Goal: Book appointment/travel/reservation

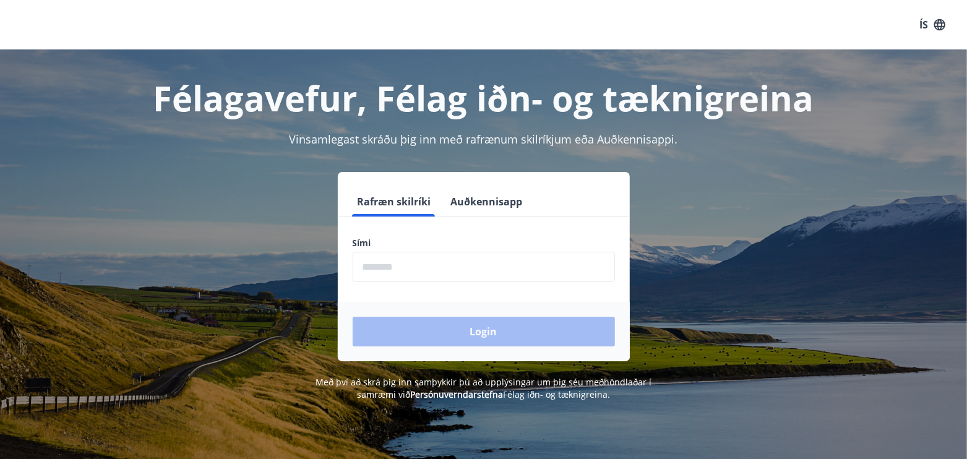
click at [380, 270] on input "phone" at bounding box center [484, 267] width 262 height 30
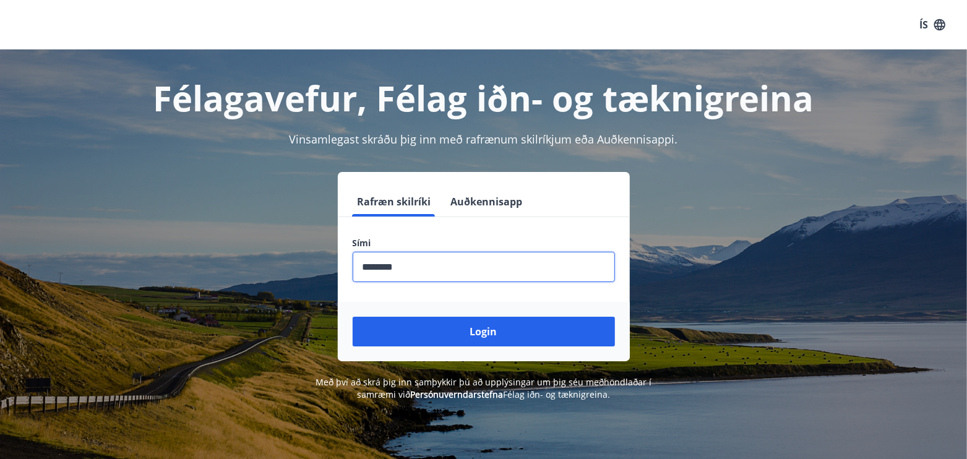
type input "********"
click at [469, 344] on button "Login" at bounding box center [484, 332] width 262 height 30
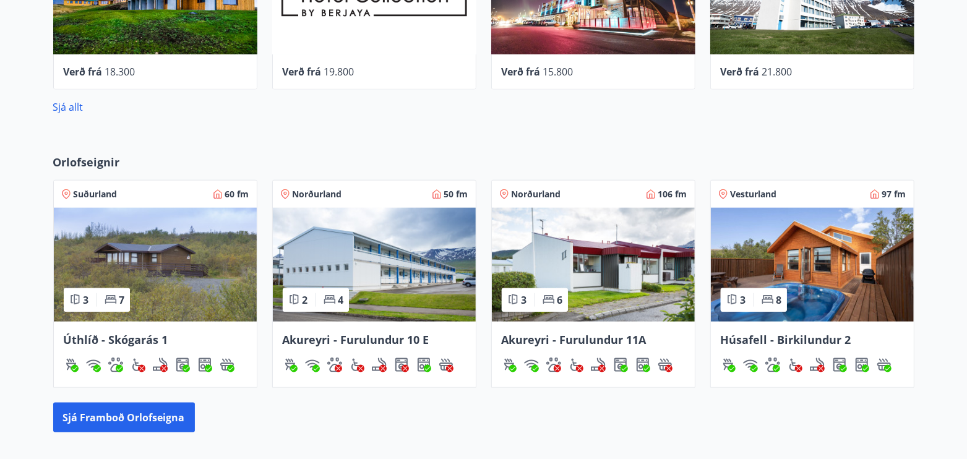
scroll to position [773, 0]
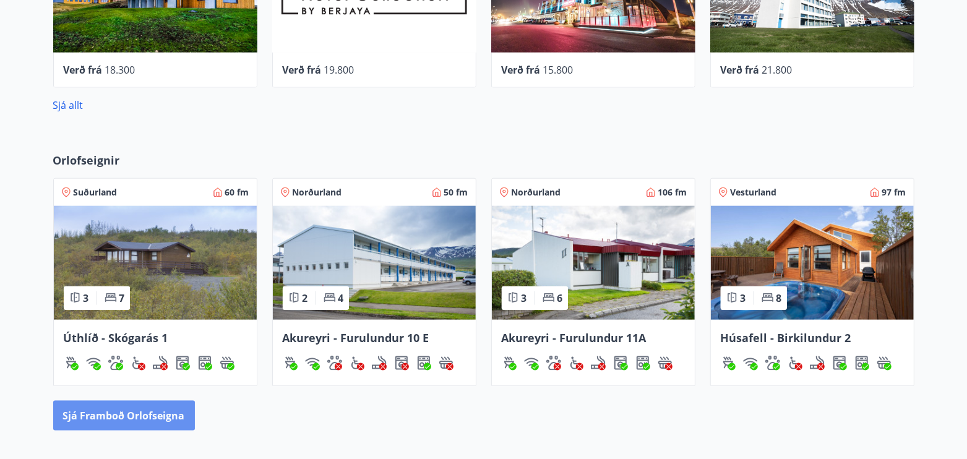
click at [134, 424] on button "Sjá framboð orlofseigna" at bounding box center [124, 416] width 142 height 30
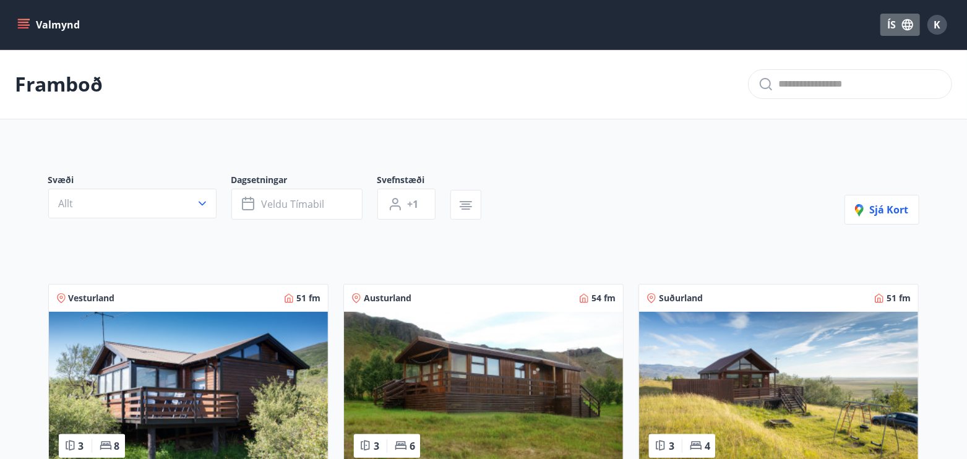
click at [904, 23] on icon "button" at bounding box center [907, 24] width 11 height 11
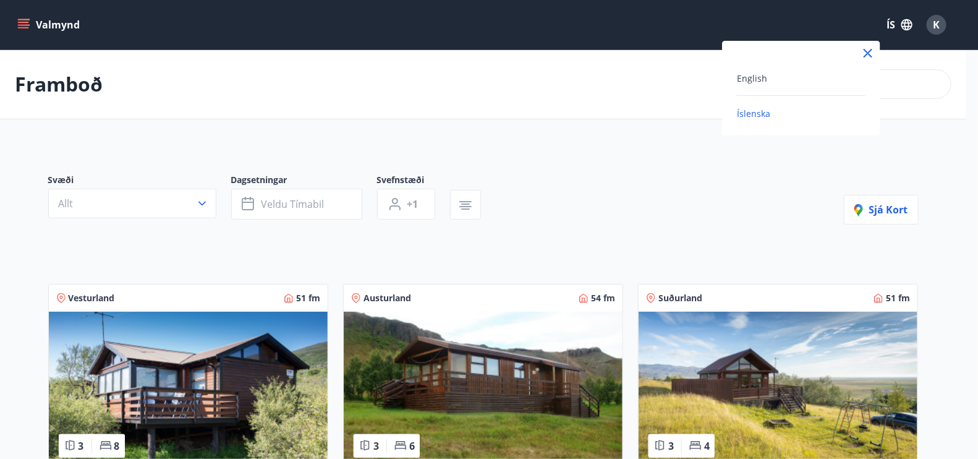
click at [760, 75] on span "English" at bounding box center [752, 78] width 30 height 12
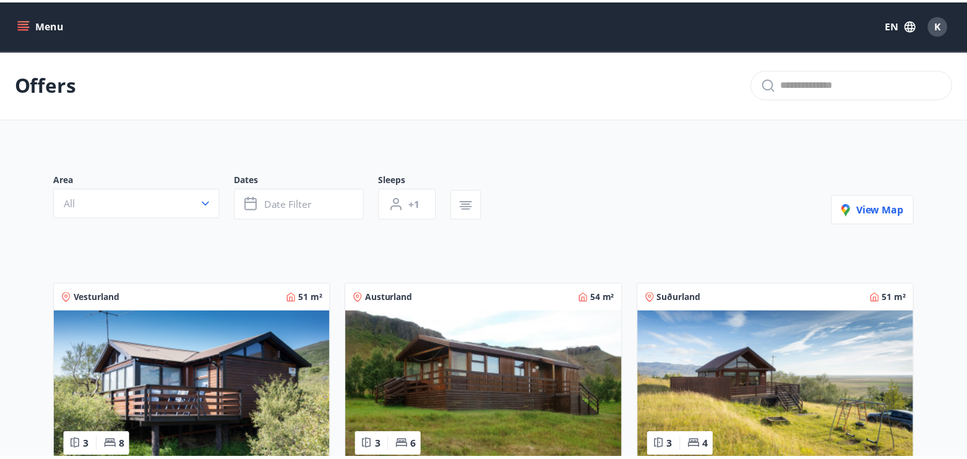
scroll to position [30, 0]
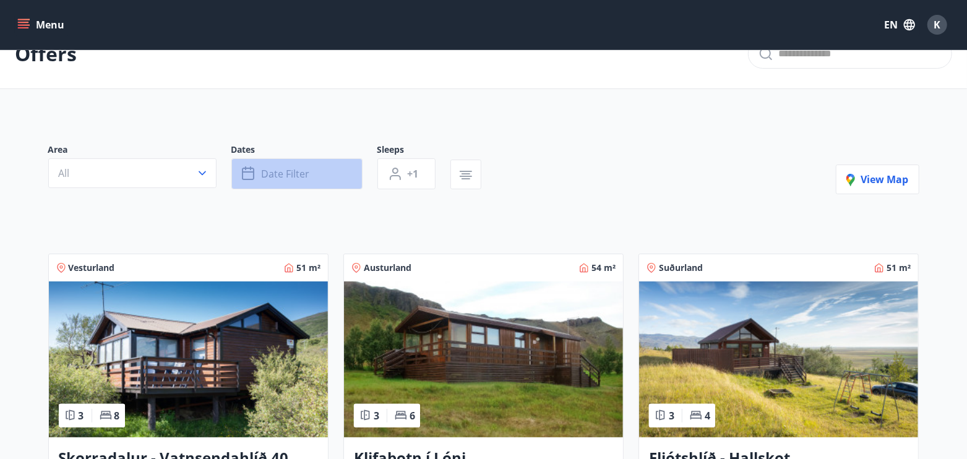
click at [304, 164] on button "Date filter" at bounding box center [296, 173] width 131 height 31
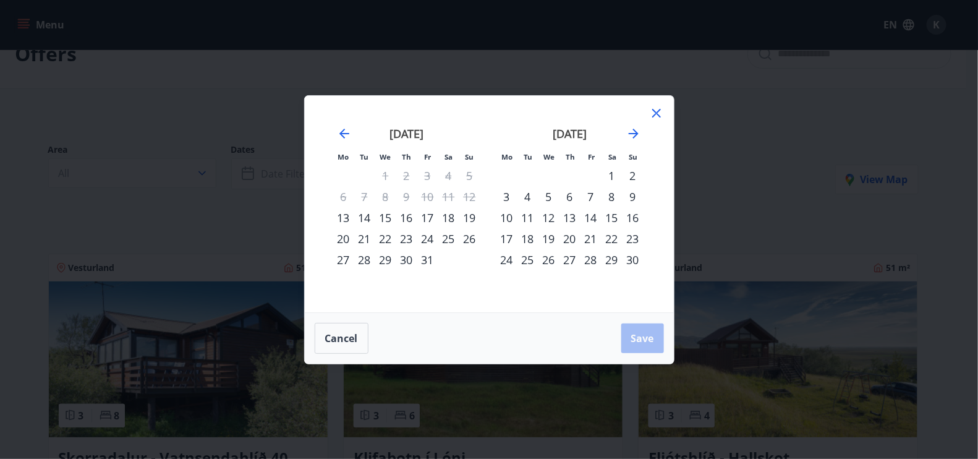
click at [599, 259] on div "28" at bounding box center [591, 259] width 21 height 21
click at [630, 264] on div "30" at bounding box center [633, 259] width 21 height 21
click at [639, 329] on button "Save" at bounding box center [643, 338] width 43 height 30
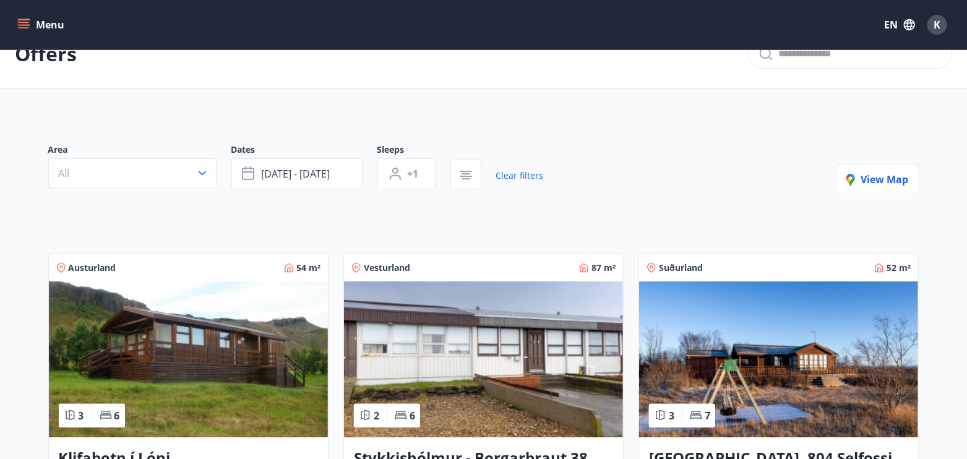
click at [408, 171] on span "+1" at bounding box center [413, 174] width 11 height 14
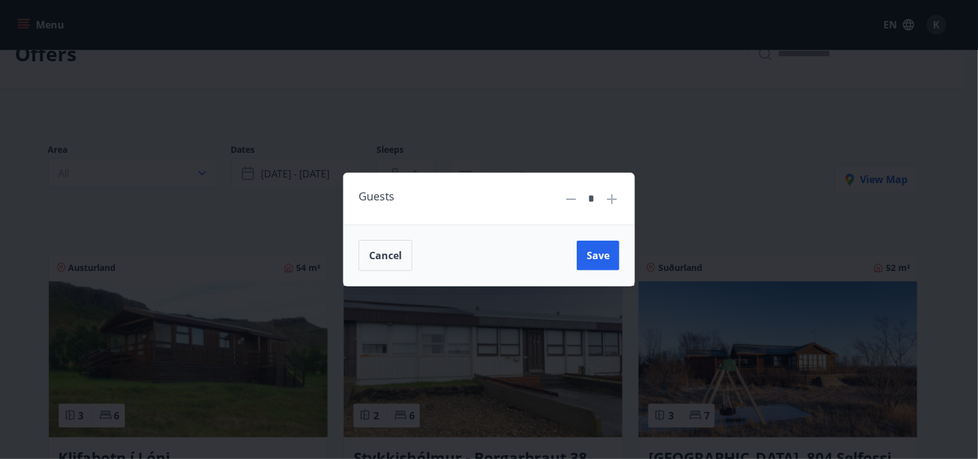
click at [612, 200] on icon at bounding box center [612, 199] width 15 height 15
type input "*"
click at [593, 249] on span "Save" at bounding box center [598, 256] width 23 height 14
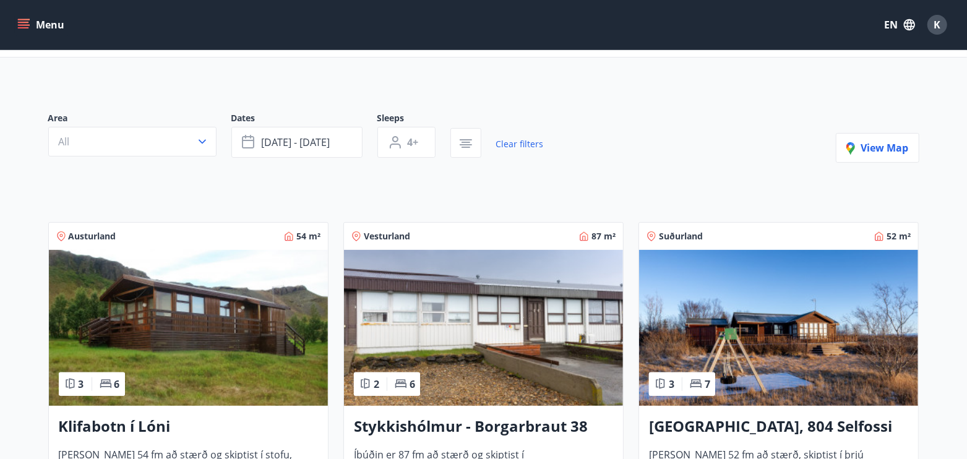
scroll to position [49, 0]
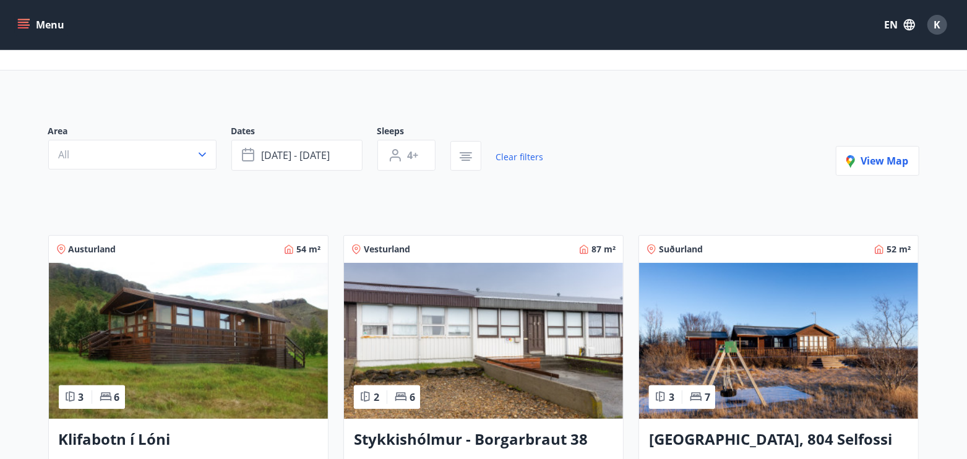
click at [878, 161] on span "View map" at bounding box center [877, 161] width 62 height 14
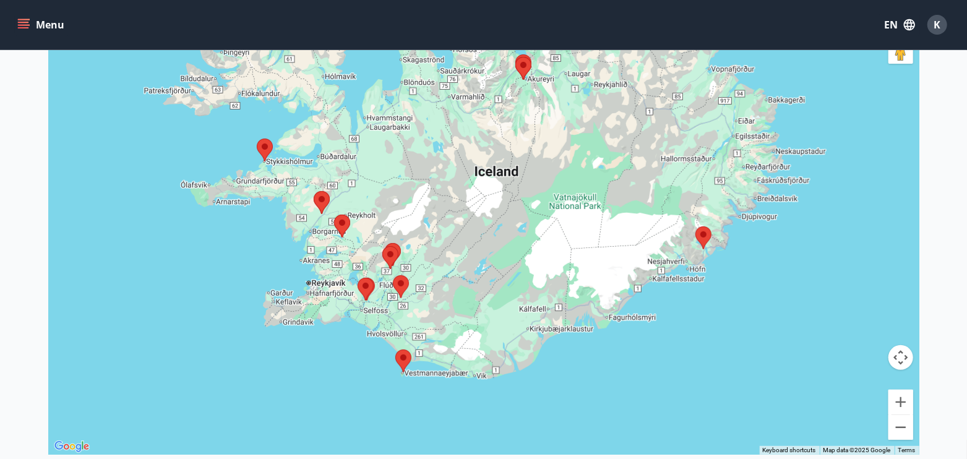
scroll to position [194, 0]
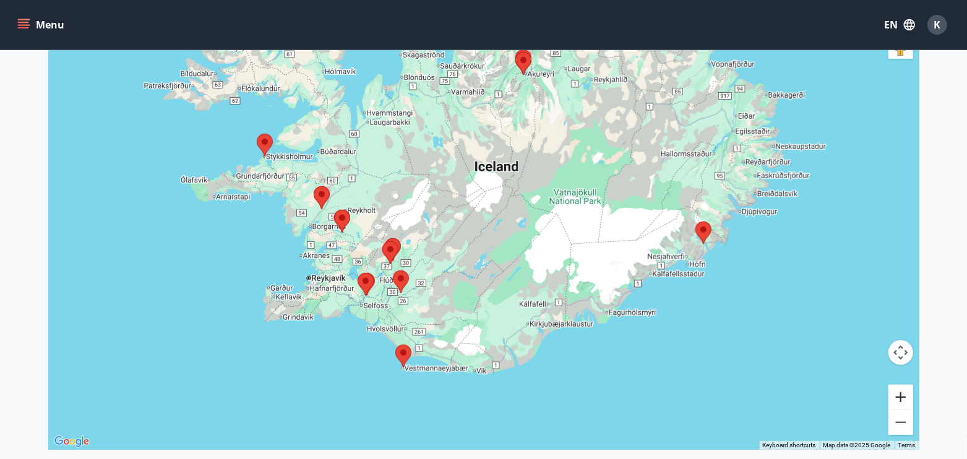
click at [905, 395] on button "Zoom in" at bounding box center [900, 397] width 25 height 25
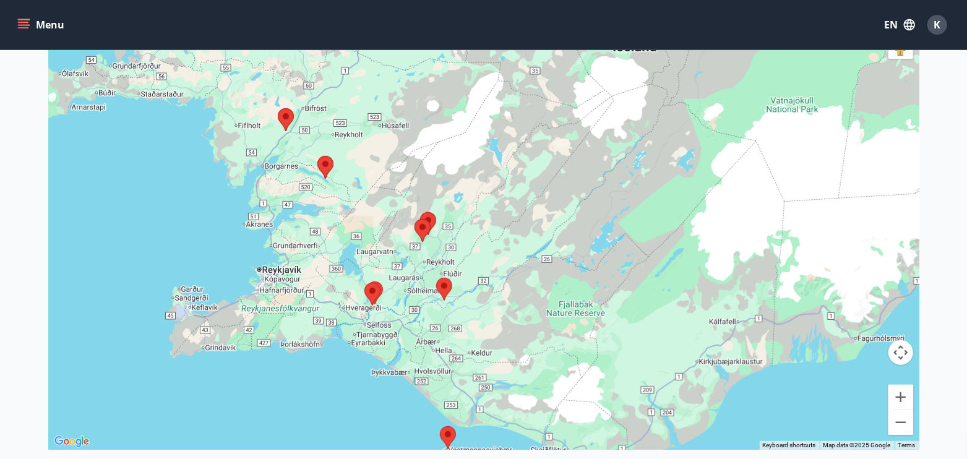
drag, startPoint x: 504, startPoint y: 356, endPoint x: 632, endPoint y: 298, distance: 140.1
click at [633, 294] on div at bounding box center [483, 220] width 871 height 459
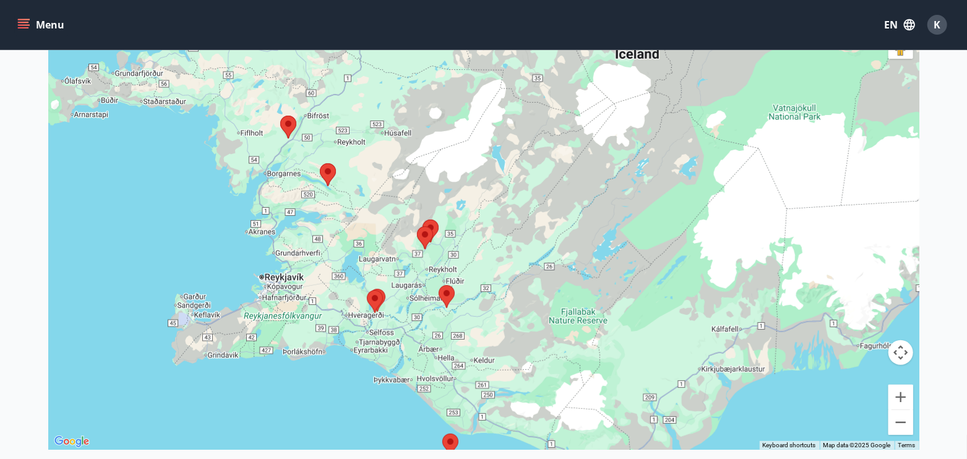
click at [291, 124] on img at bounding box center [288, 127] width 26 height 33
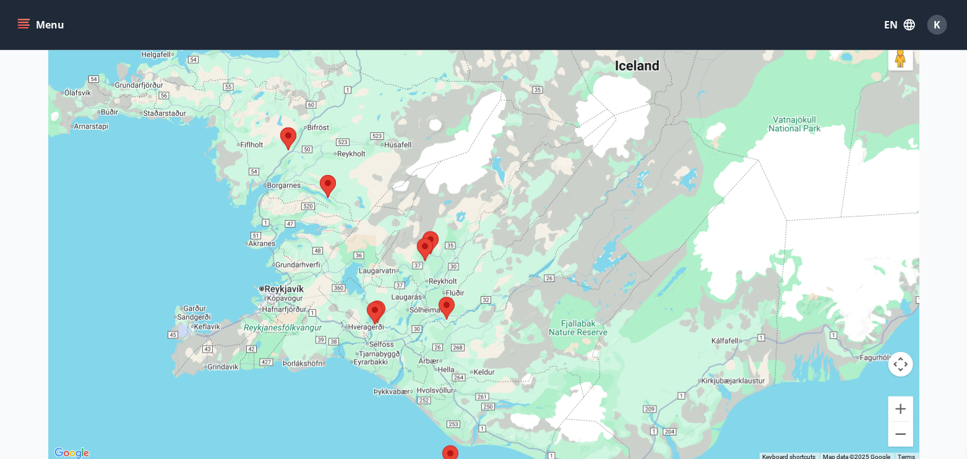
scroll to position [146, 0]
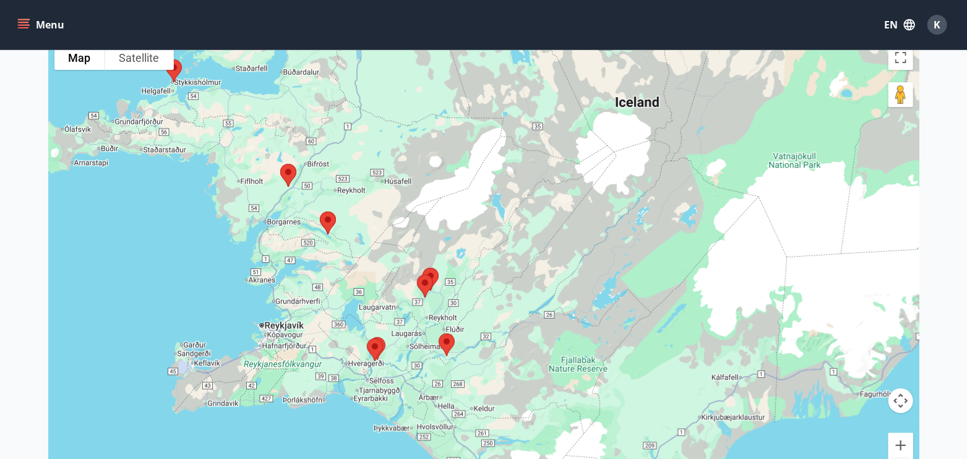
click at [285, 173] on img at bounding box center [288, 175] width 26 height 33
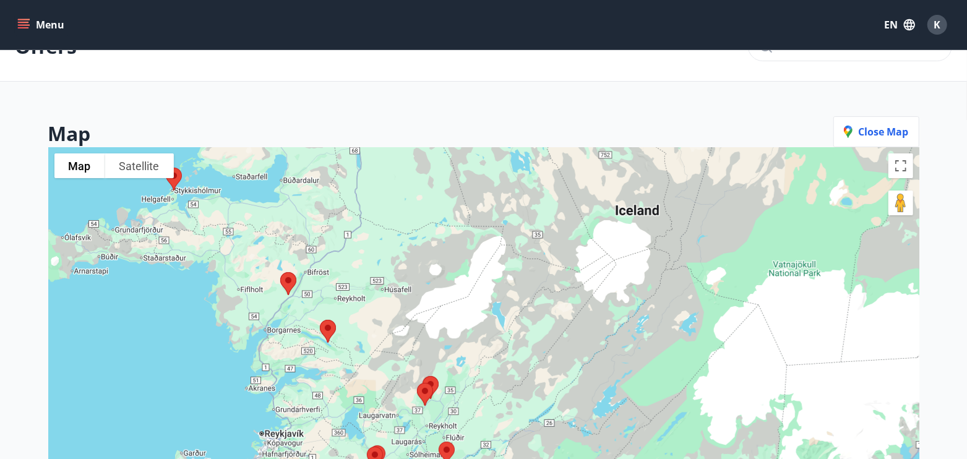
scroll to position [45, 0]
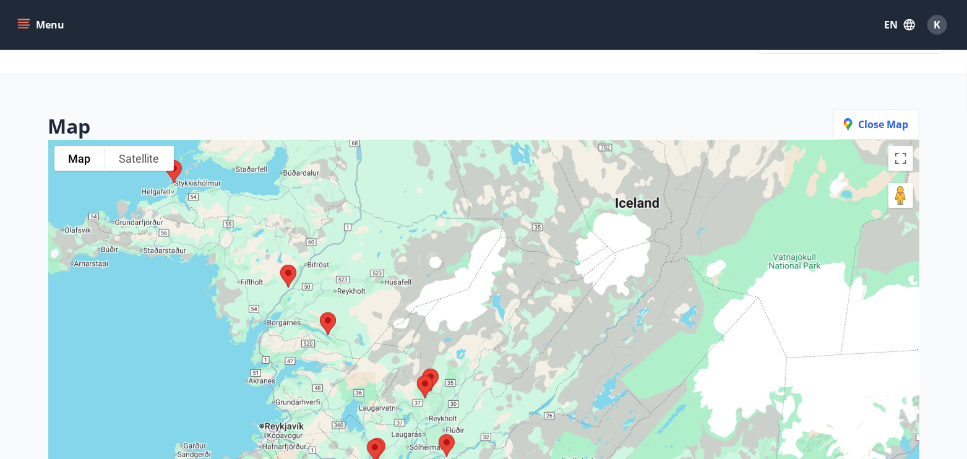
click at [878, 134] on button "Close map" at bounding box center [876, 124] width 86 height 31
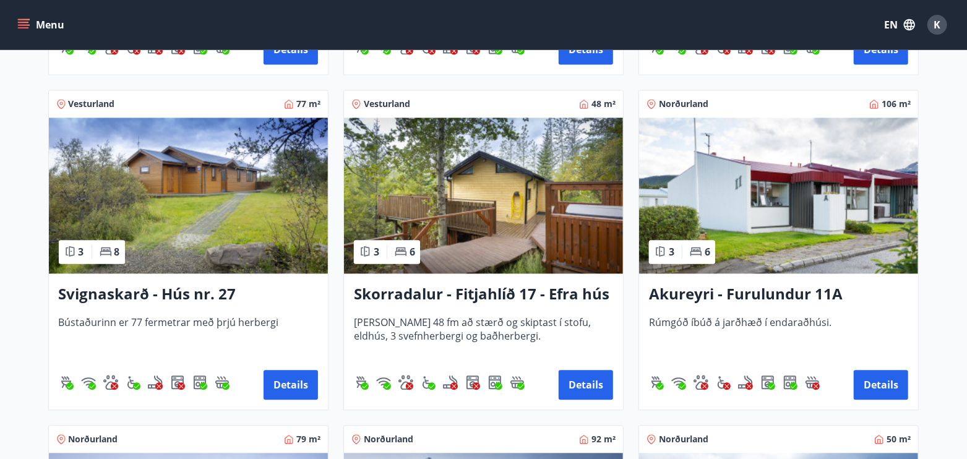
scroll to position [1539, 0]
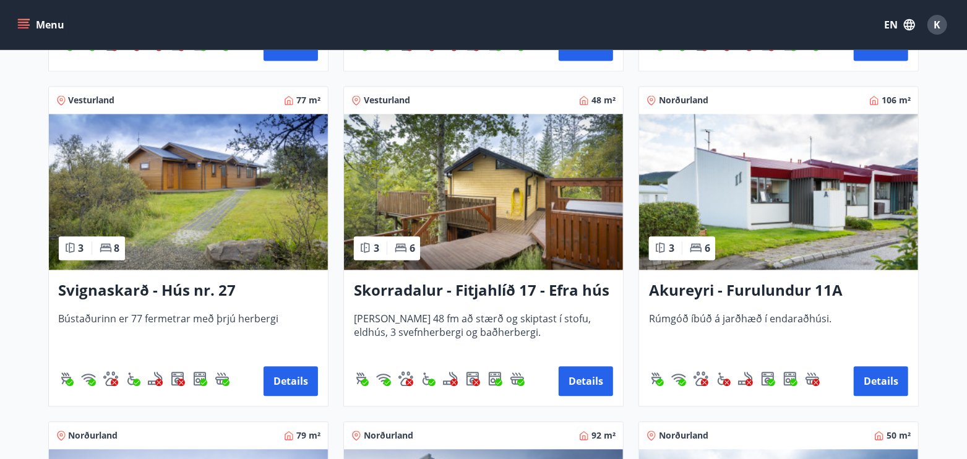
click at [287, 393] on button "Details" at bounding box center [290, 381] width 54 height 30
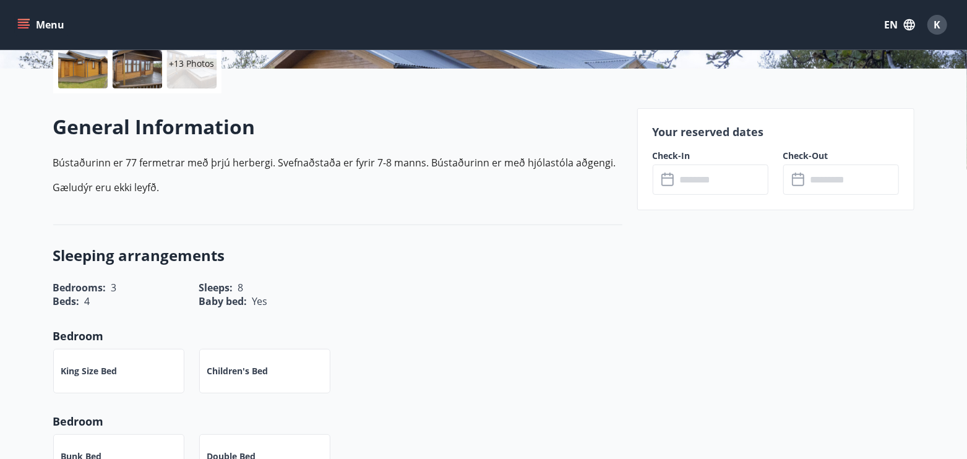
scroll to position [297, 0]
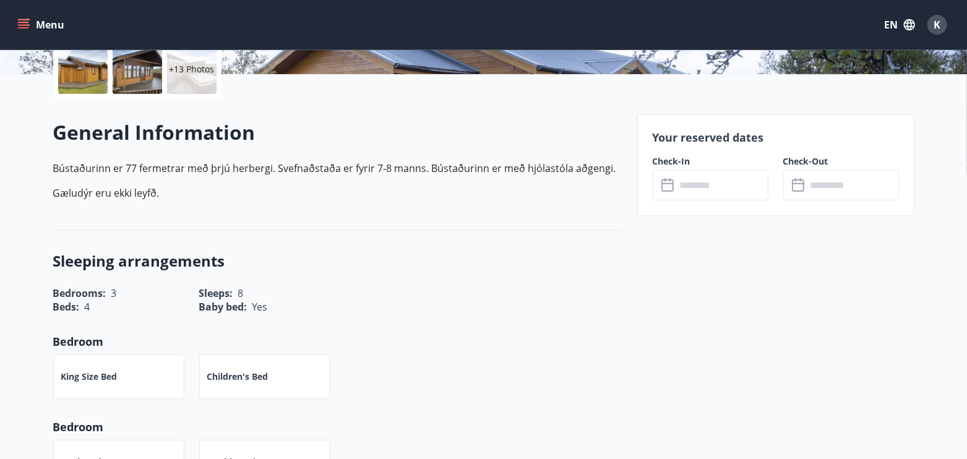
click at [685, 189] on input "text" at bounding box center [722, 185] width 92 height 30
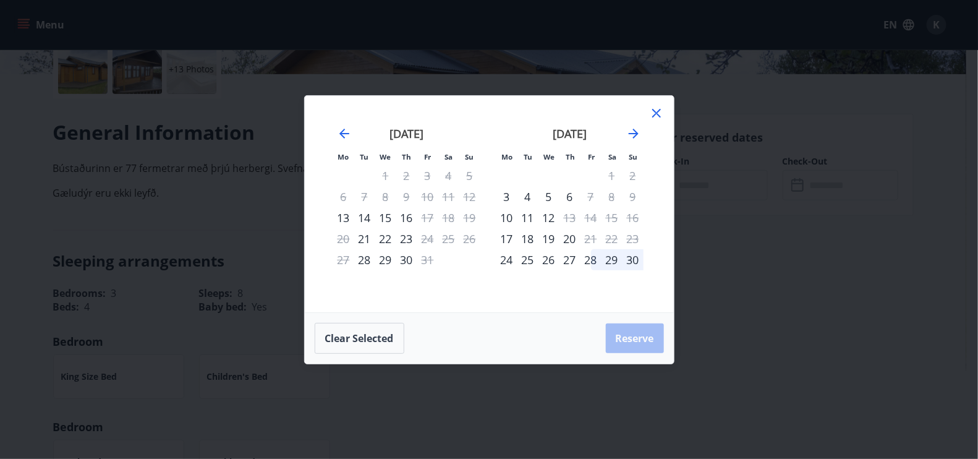
click at [588, 260] on div "28" at bounding box center [591, 259] width 21 height 21
drag, startPoint x: 633, startPoint y: 262, endPoint x: 628, endPoint y: 273, distance: 11.6
click at [634, 262] on div "30" at bounding box center [633, 259] width 21 height 21
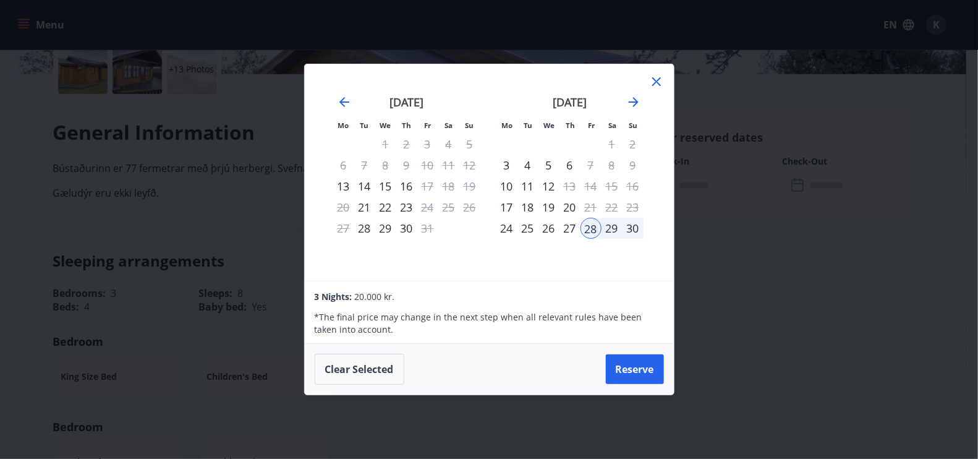
click at [633, 103] on icon "Move forward to switch to the next month." at bounding box center [634, 102] width 15 height 15
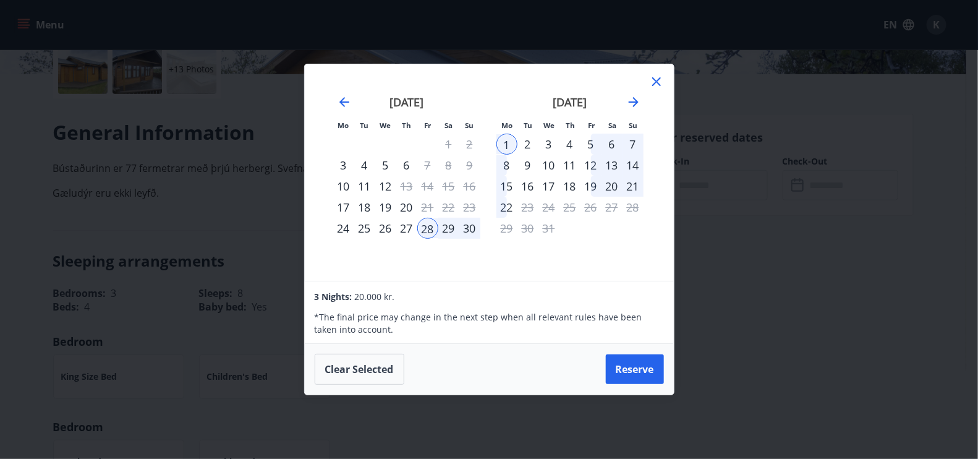
click at [715, 286] on div "Mo Tu We Th Fr Sa Su Mo Tu We Th Fr Sa Su October 2025 1 2 3 4 5 6 7 8 9 10 11 …" at bounding box center [489, 229] width 978 height 459
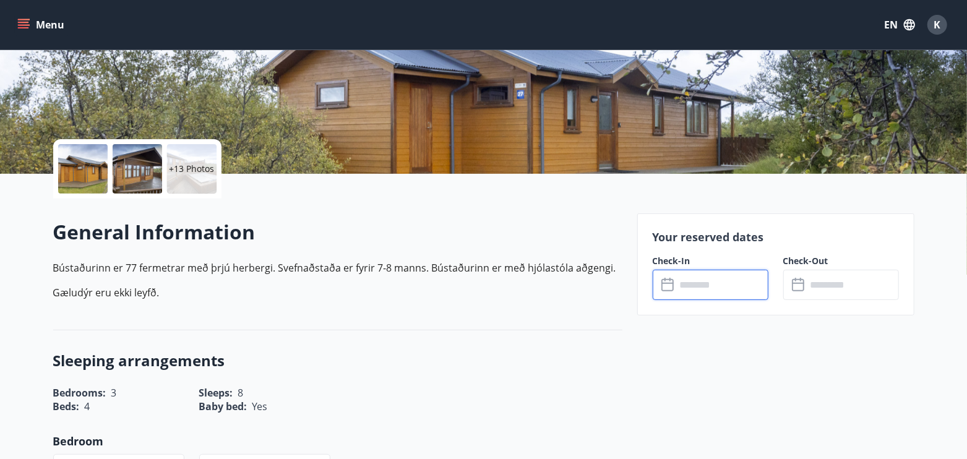
scroll to position [158, 0]
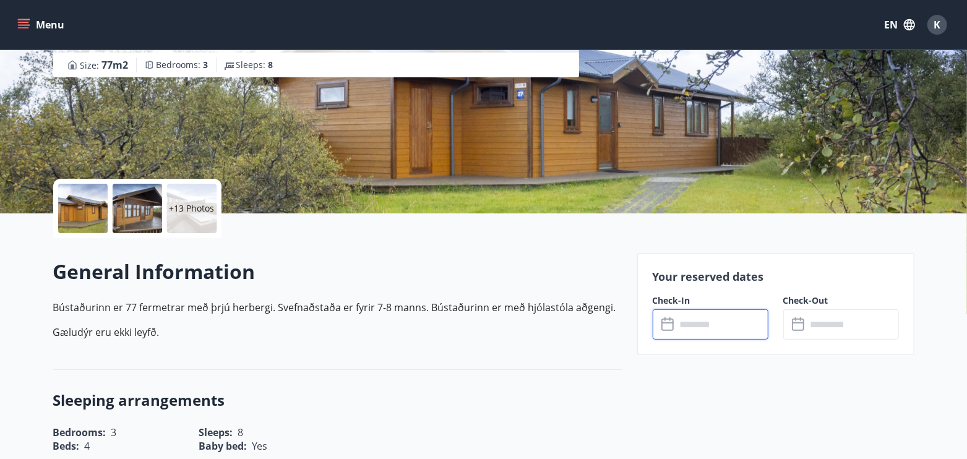
click at [724, 328] on input "text" at bounding box center [722, 324] width 92 height 30
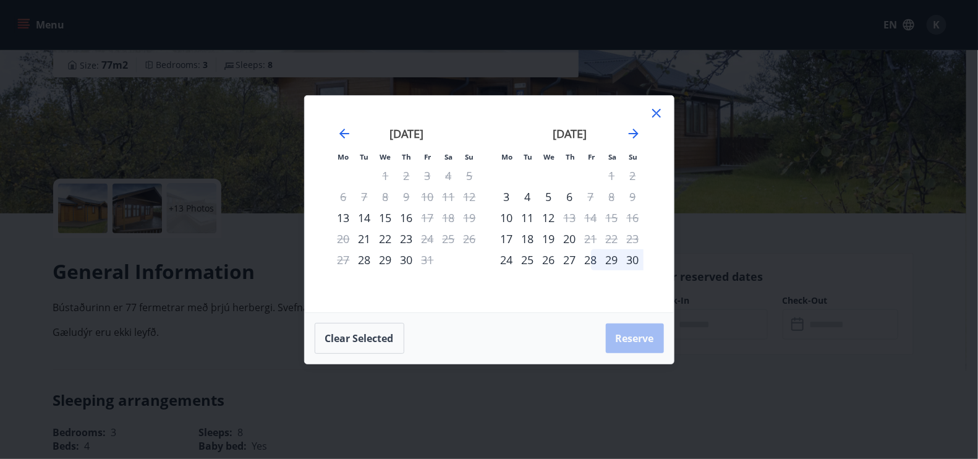
click at [585, 252] on div "28" at bounding box center [591, 259] width 21 height 21
click at [633, 261] on div "30" at bounding box center [633, 259] width 21 height 21
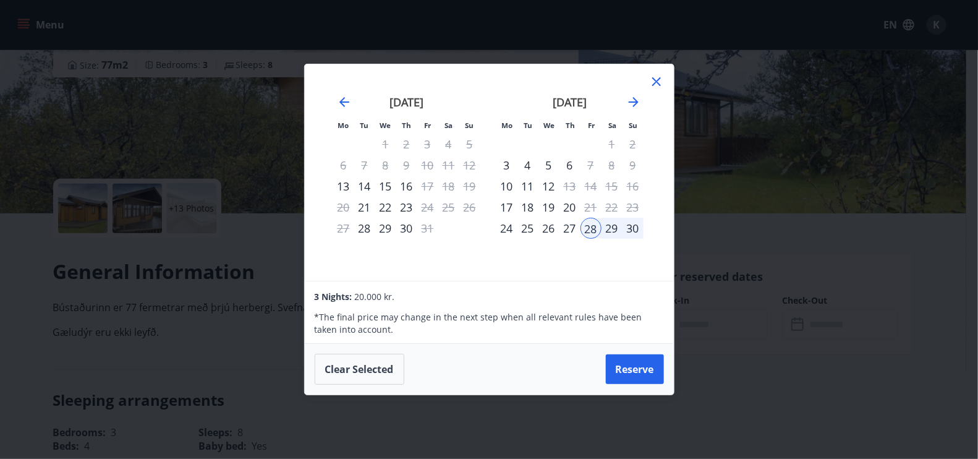
drag, startPoint x: 655, startPoint y: 82, endPoint x: 444, endPoint y: 355, distance: 344.8
click at [655, 83] on icon at bounding box center [657, 81] width 9 height 9
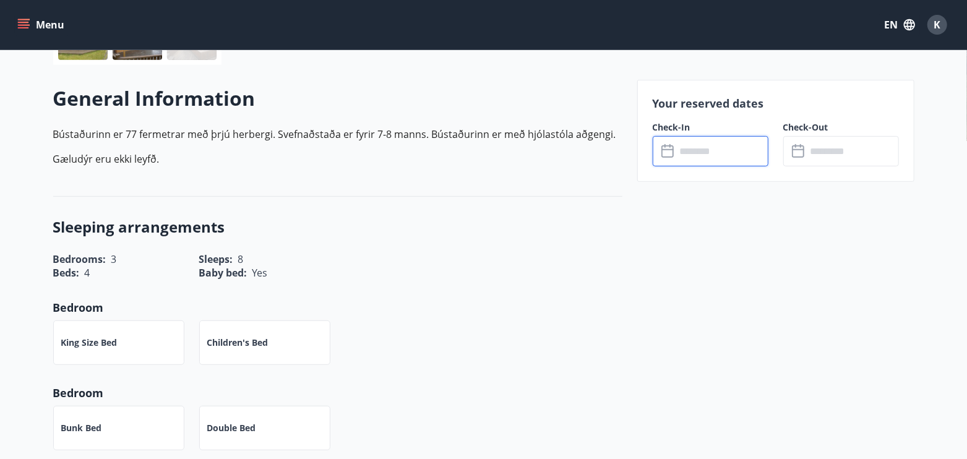
scroll to position [318, 0]
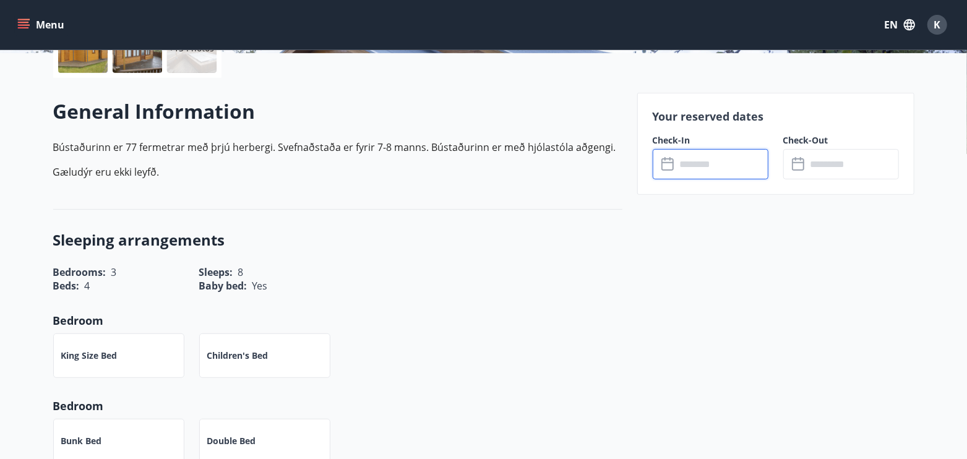
click at [706, 156] on input "text" at bounding box center [722, 164] width 92 height 30
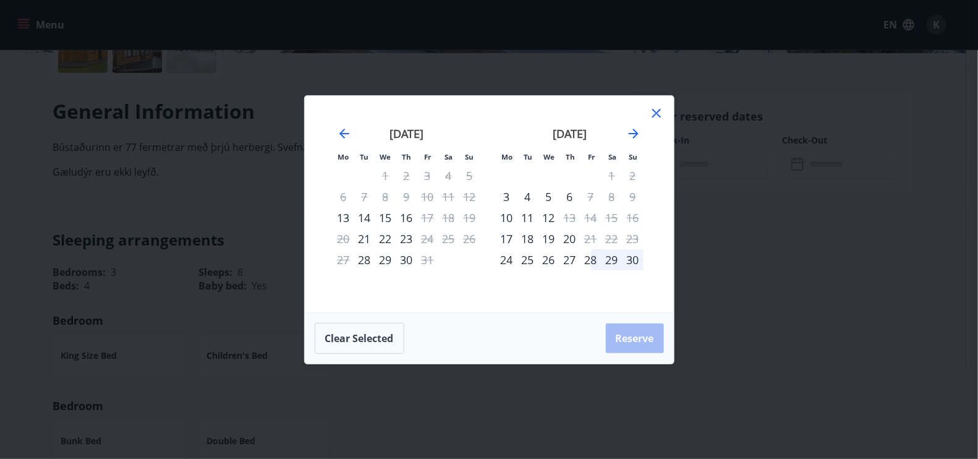
click at [659, 116] on icon at bounding box center [656, 113] width 15 height 15
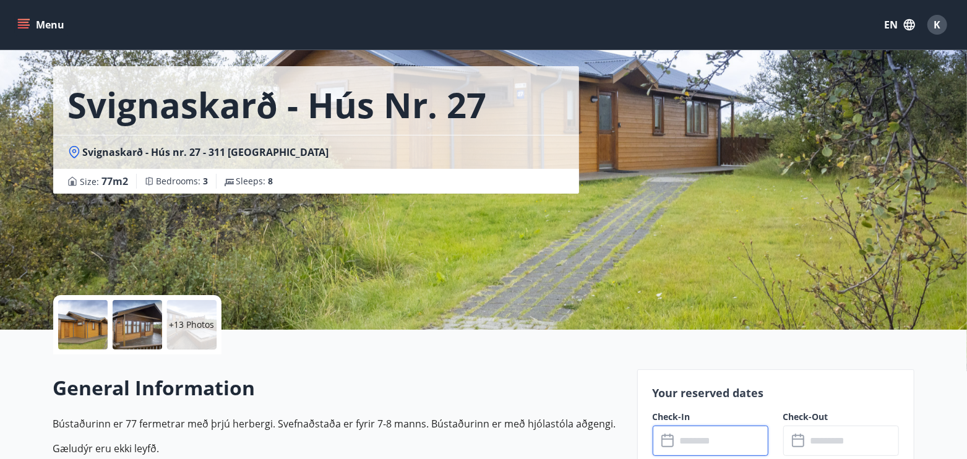
scroll to position [46, 0]
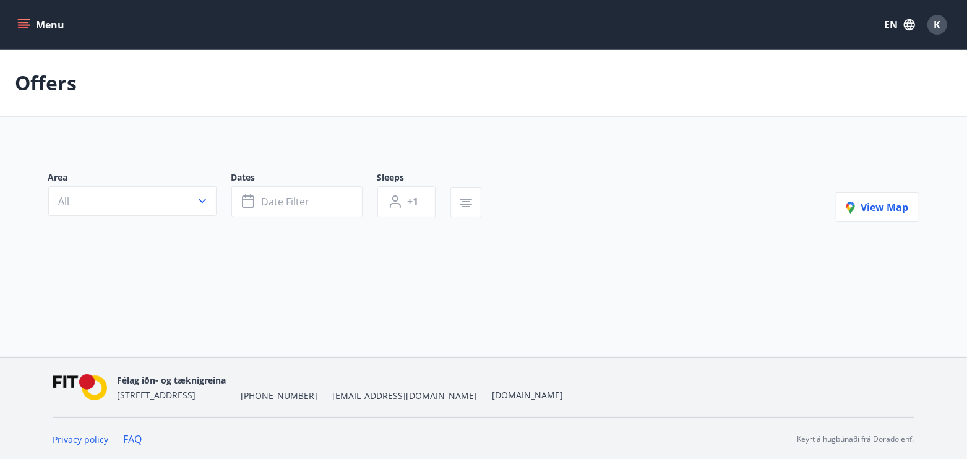
type input "*"
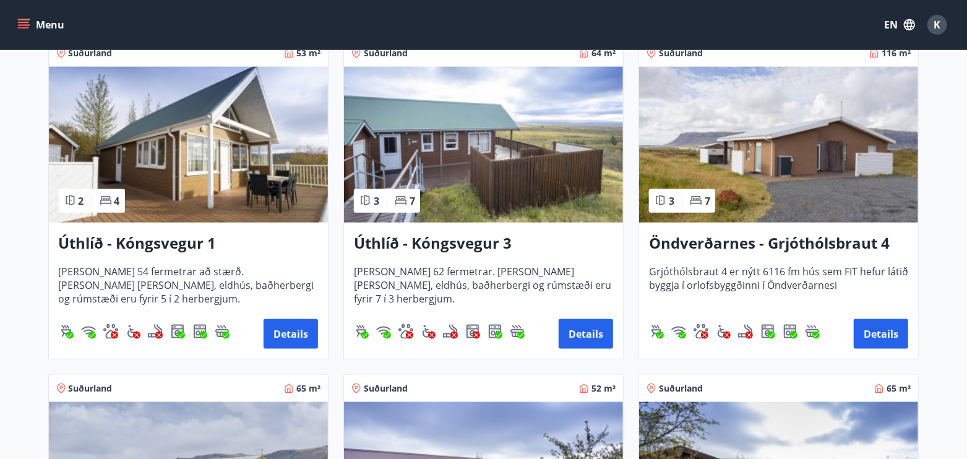
scroll to position [946, 0]
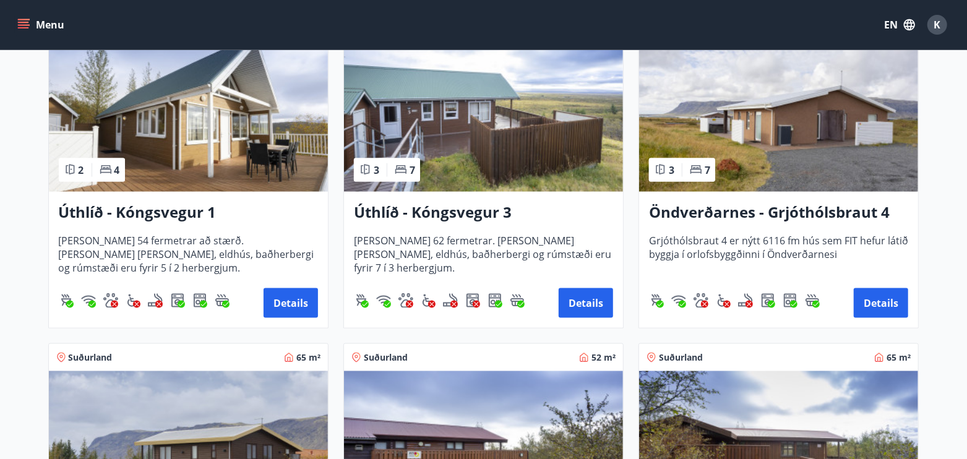
click at [567, 298] on button "Details" at bounding box center [586, 303] width 54 height 30
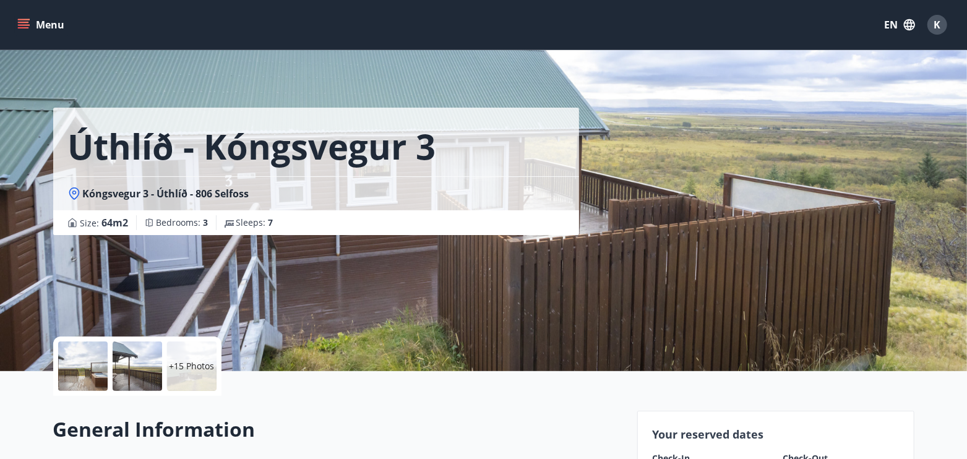
click at [85, 364] on div at bounding box center [82, 365] width 49 height 49
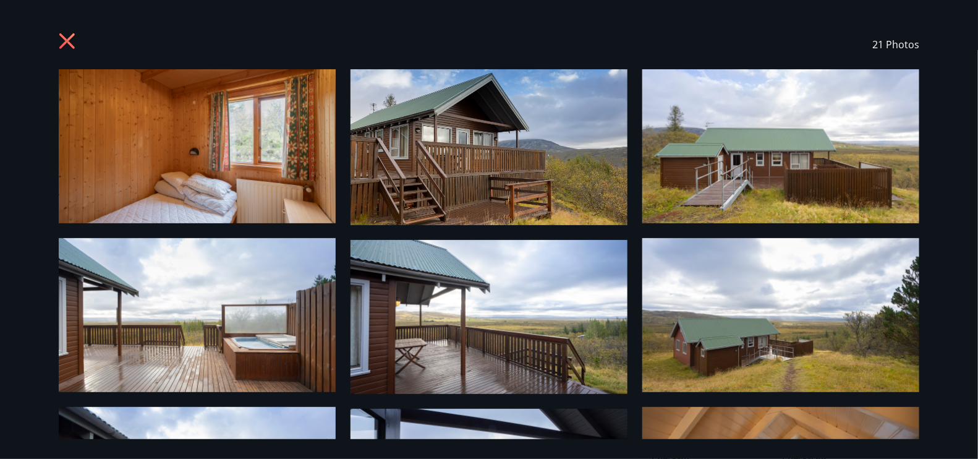
click at [943, 138] on div "21 Photos" at bounding box center [489, 229] width 978 height 459
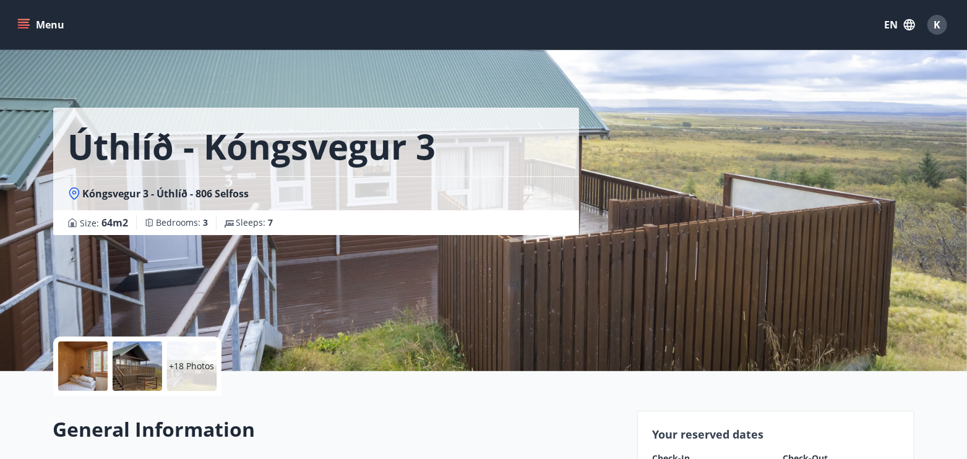
click at [194, 382] on div "+18 Photos" at bounding box center [191, 365] width 49 height 49
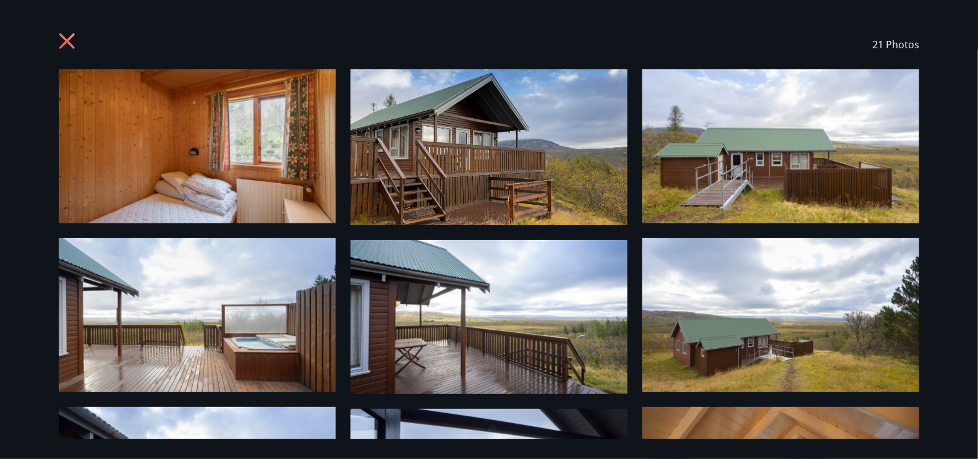
click at [232, 142] on img at bounding box center [197, 146] width 277 height 154
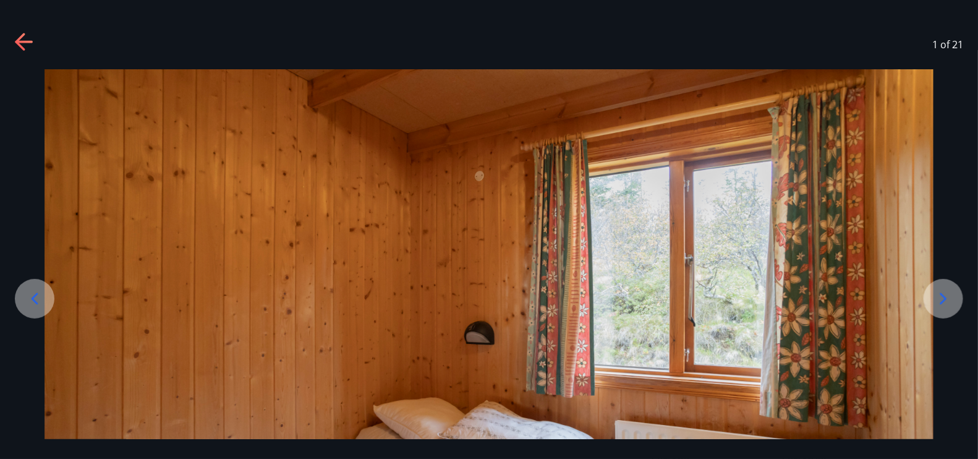
click at [951, 303] on icon at bounding box center [944, 299] width 20 height 20
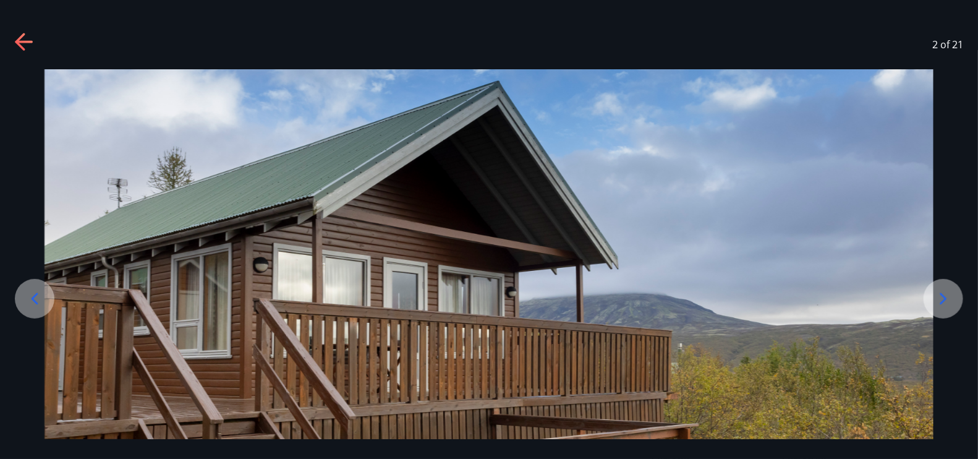
click at [951, 306] on icon at bounding box center [944, 299] width 20 height 20
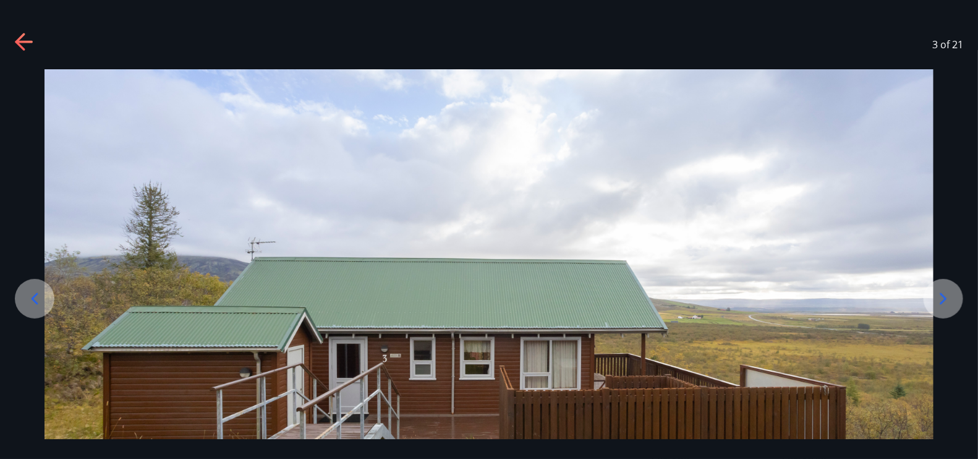
click at [951, 306] on icon at bounding box center [944, 299] width 20 height 20
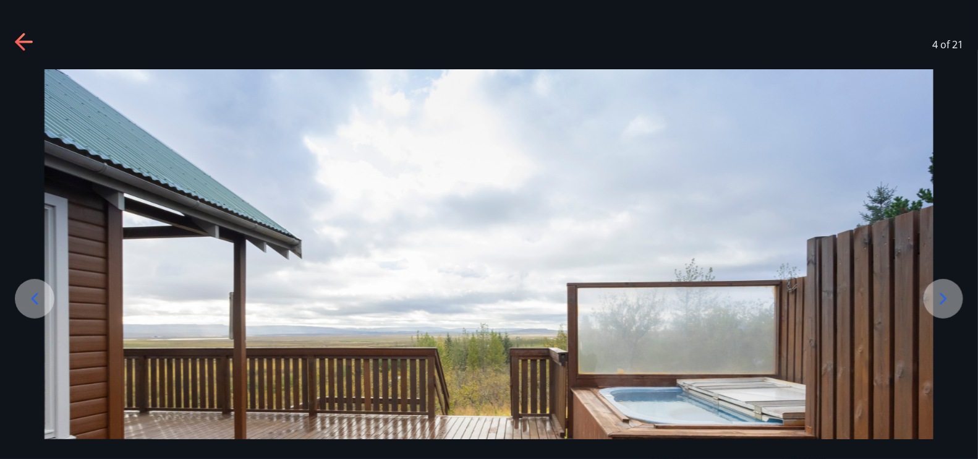
click at [947, 306] on icon at bounding box center [944, 299] width 20 height 20
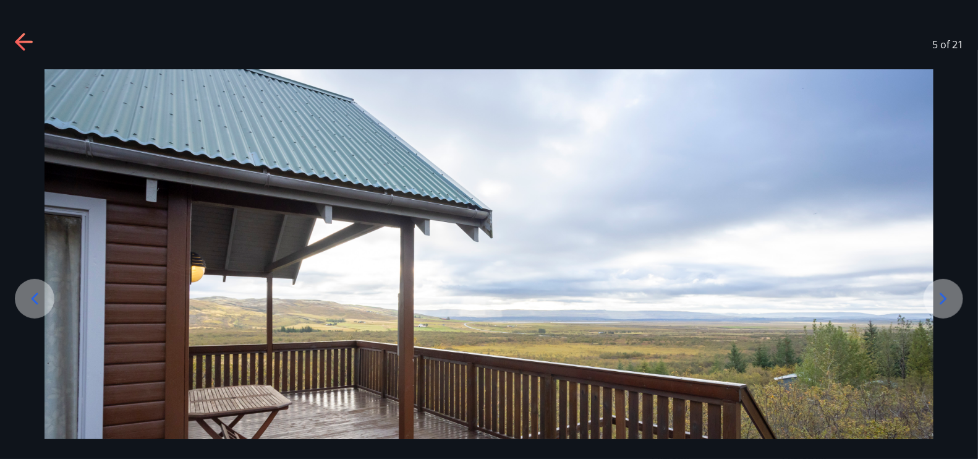
click at [949, 307] on icon at bounding box center [944, 299] width 20 height 20
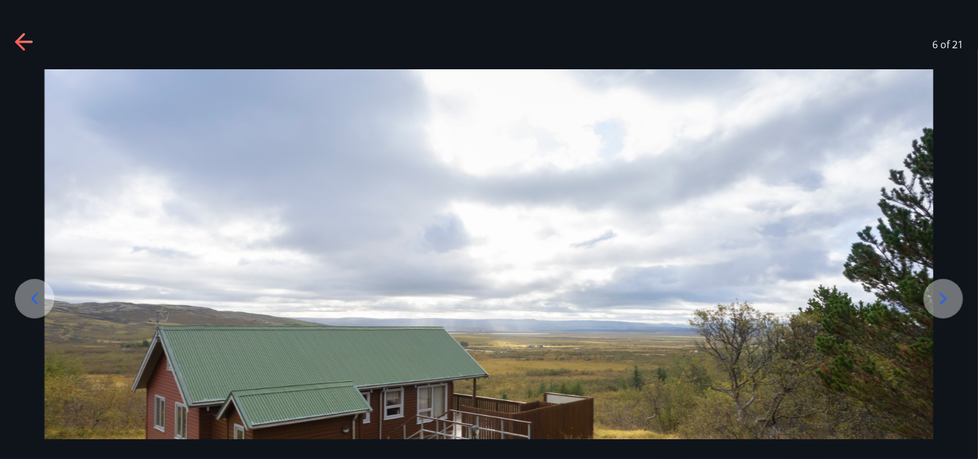
click at [949, 307] on icon at bounding box center [944, 299] width 20 height 20
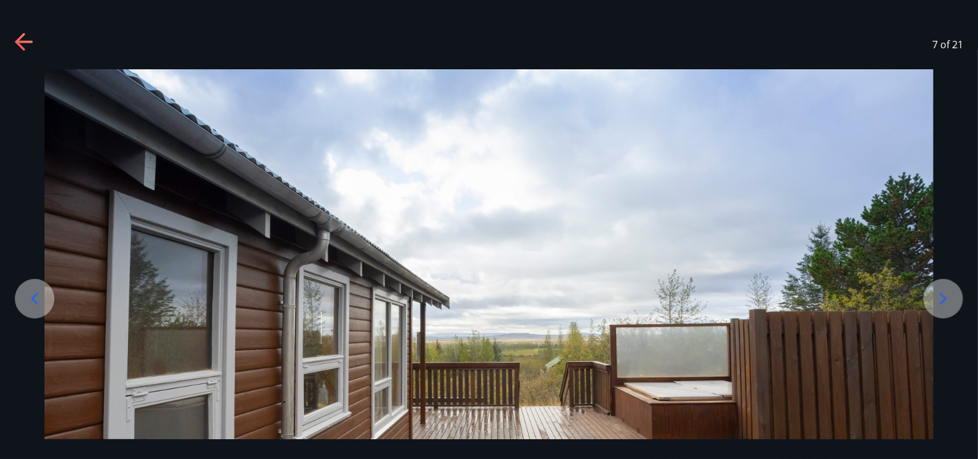
click at [946, 307] on icon at bounding box center [944, 299] width 20 height 20
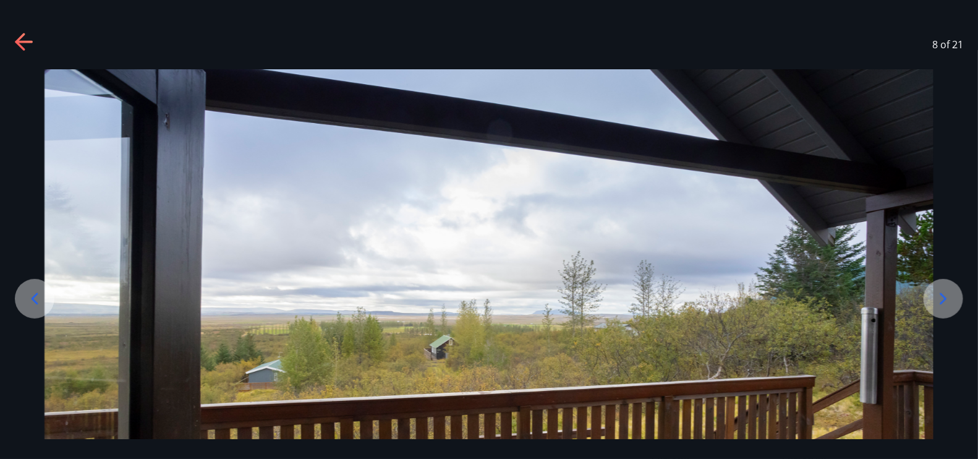
click at [932, 301] on div at bounding box center [944, 299] width 40 height 40
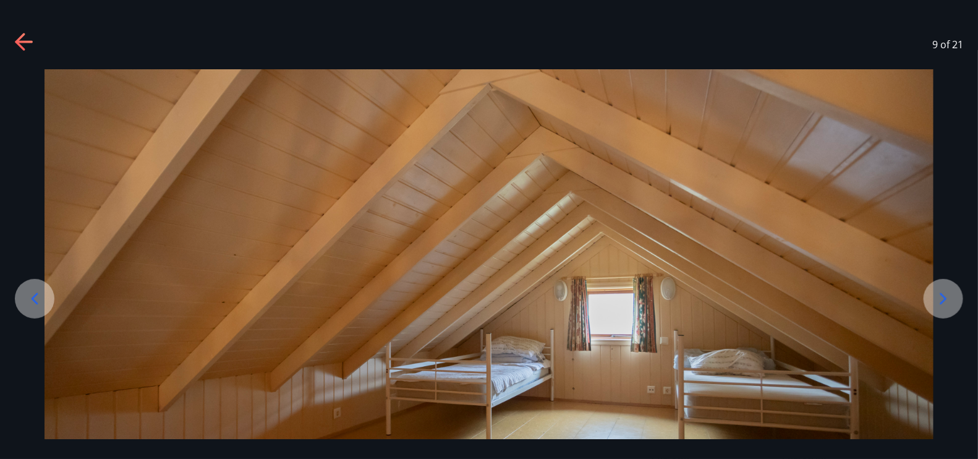
click at [19, 41] on icon at bounding box center [23, 42] width 17 height 2
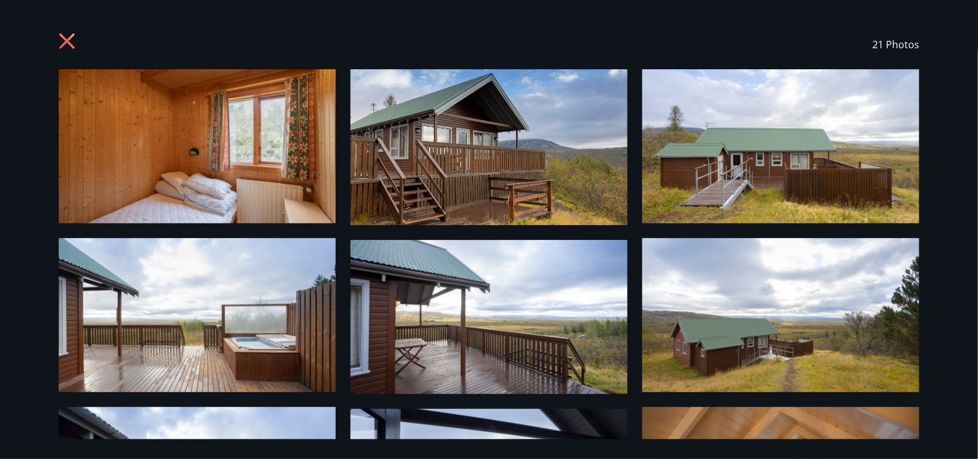
click at [67, 30] on div "21 Photos" at bounding box center [489, 44] width 861 height 49
click at [61, 53] on div at bounding box center [69, 45] width 20 height 24
click at [64, 46] on icon at bounding box center [69, 43] width 20 height 20
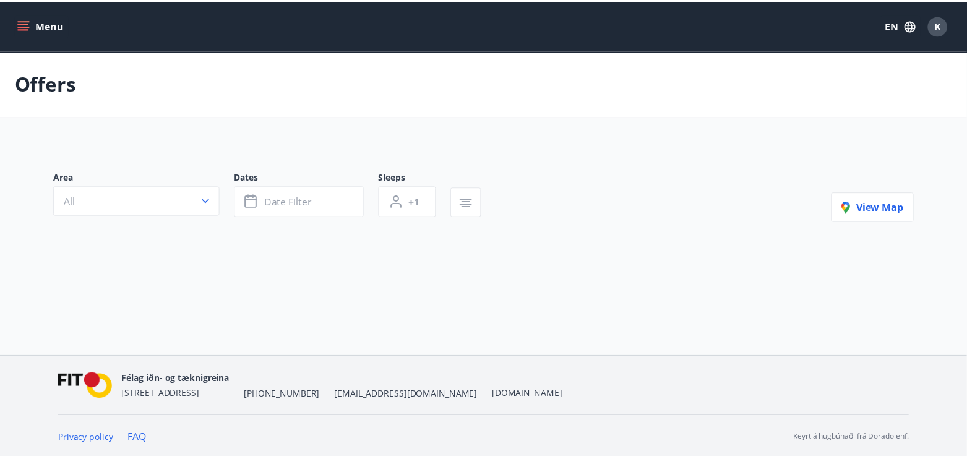
scroll to position [1, 0]
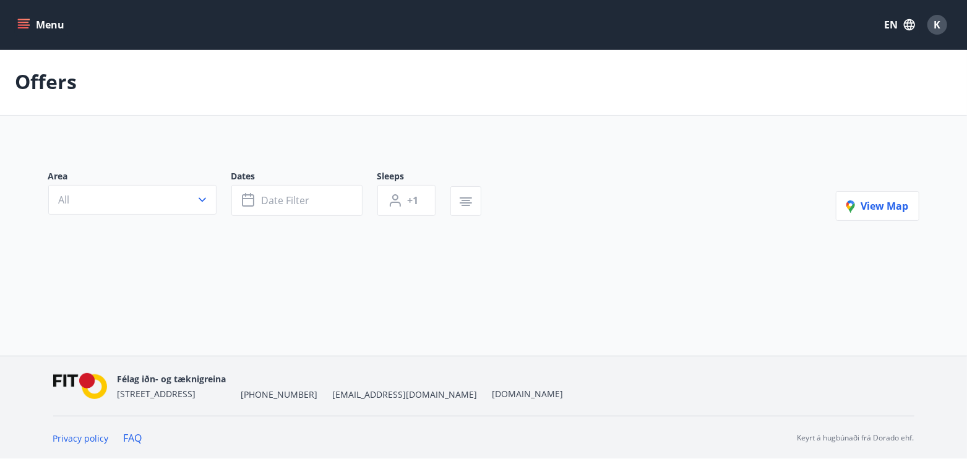
type input "*"
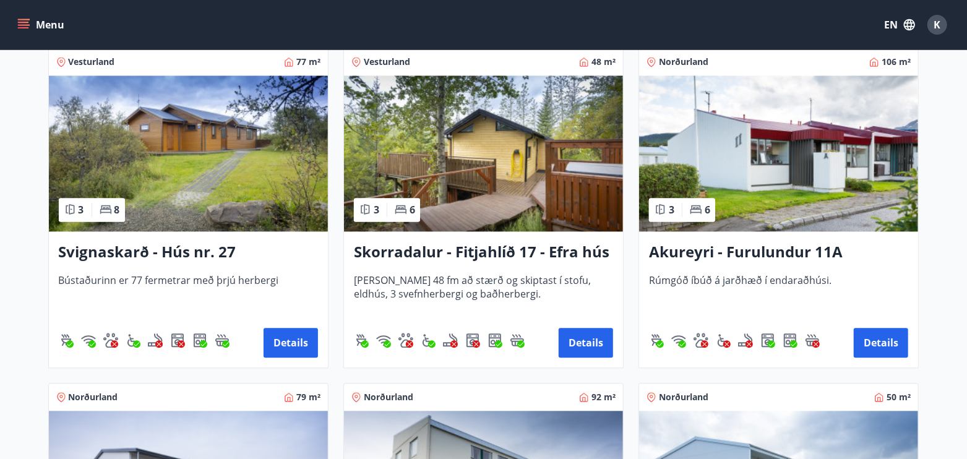
scroll to position [1578, 0]
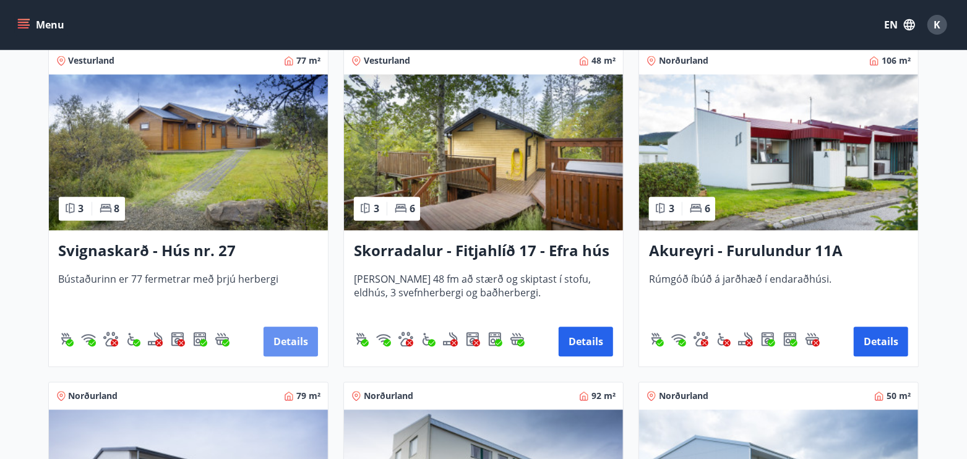
click at [286, 337] on button "Details" at bounding box center [290, 342] width 54 height 30
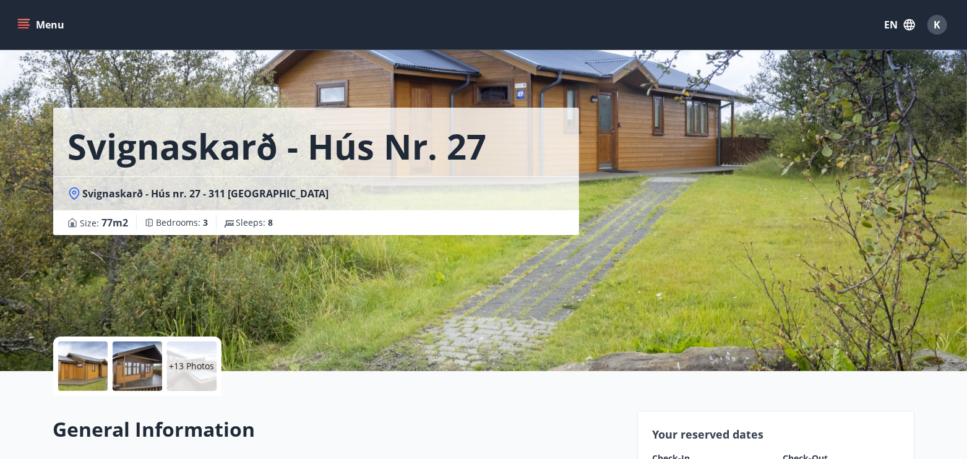
click at [85, 370] on div at bounding box center [82, 365] width 49 height 49
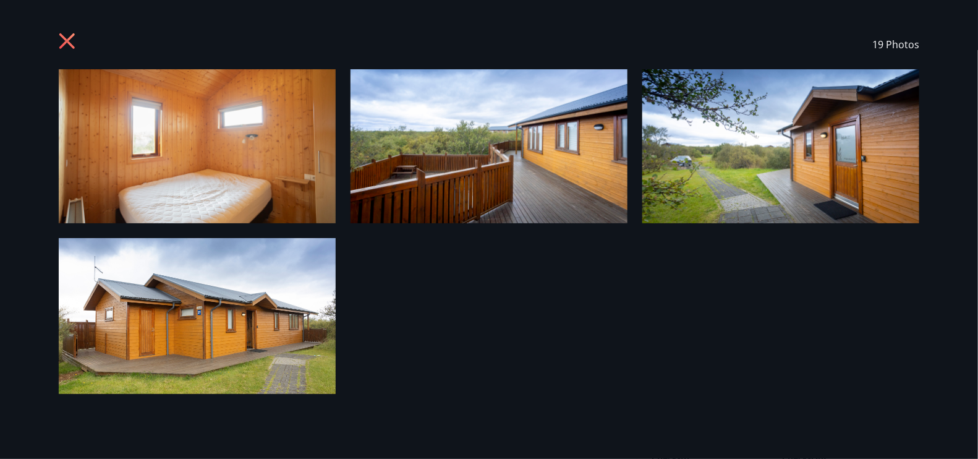
click at [209, 151] on img at bounding box center [197, 146] width 277 height 154
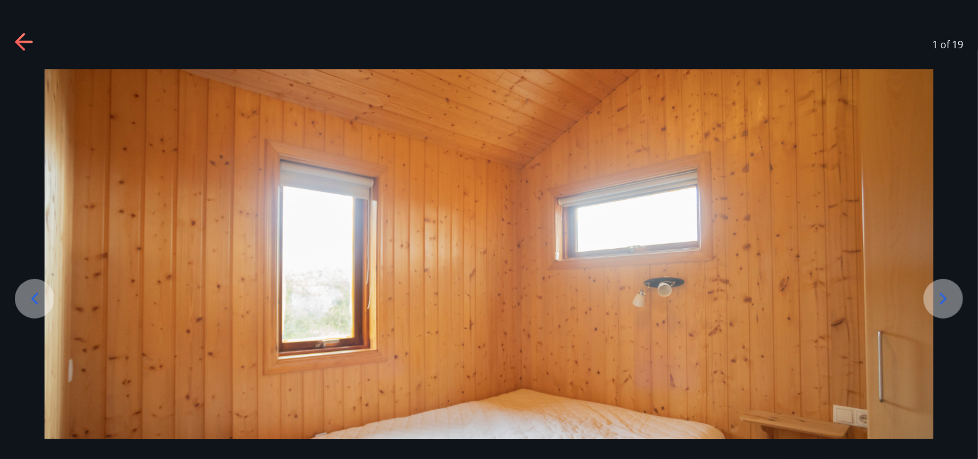
click at [945, 297] on icon at bounding box center [944, 299] width 7 height 12
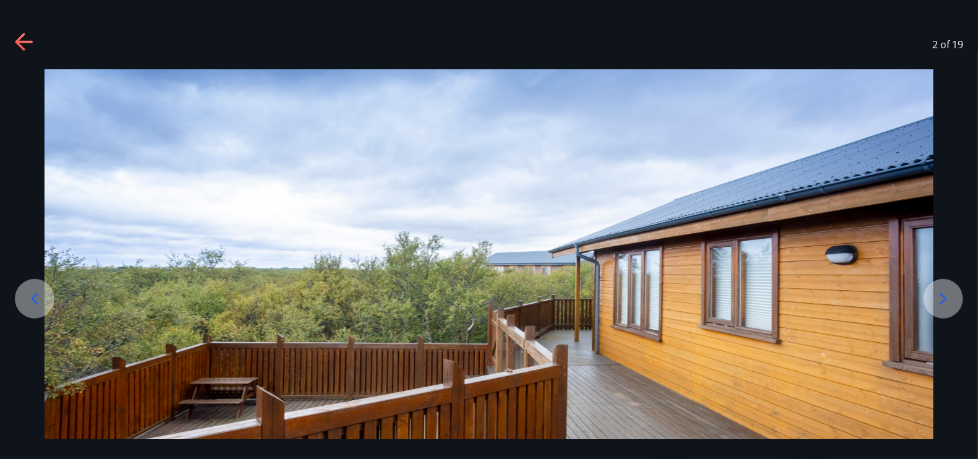
click at [946, 297] on icon at bounding box center [944, 299] width 7 height 12
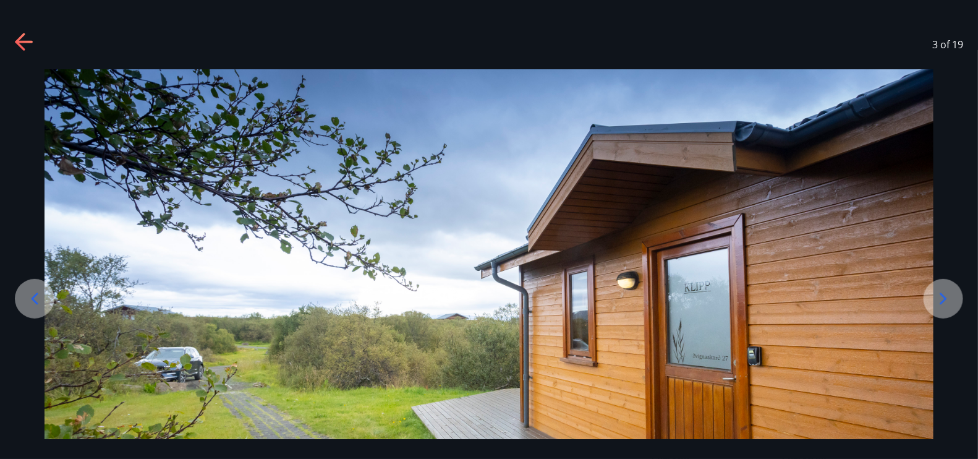
click at [944, 297] on icon at bounding box center [944, 299] width 7 height 12
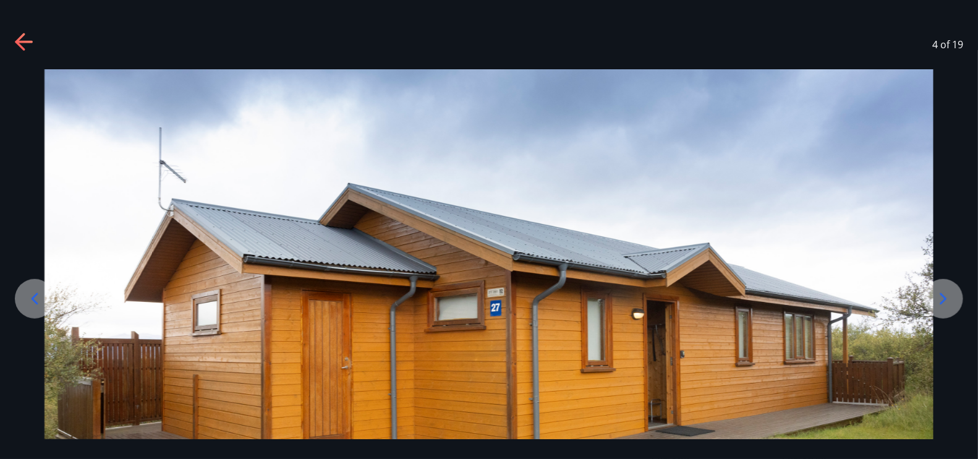
click at [941, 296] on icon at bounding box center [944, 299] width 20 height 20
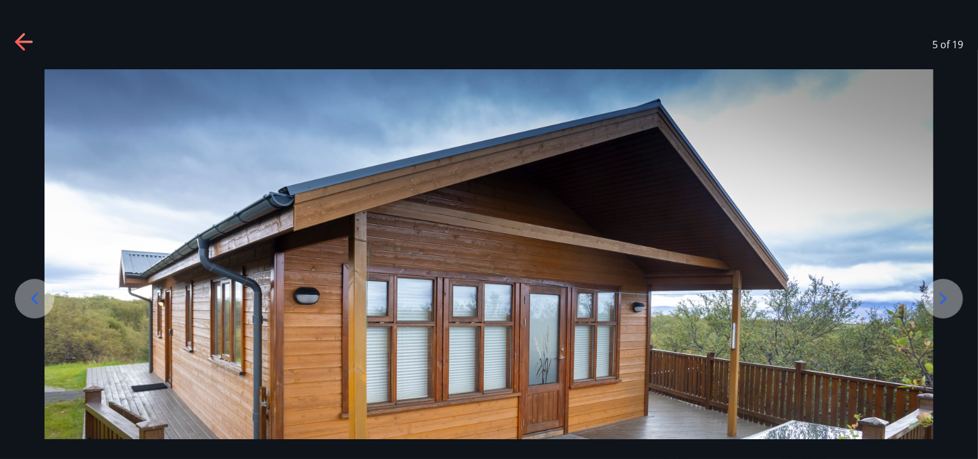
click at [941, 296] on icon at bounding box center [944, 299] width 20 height 20
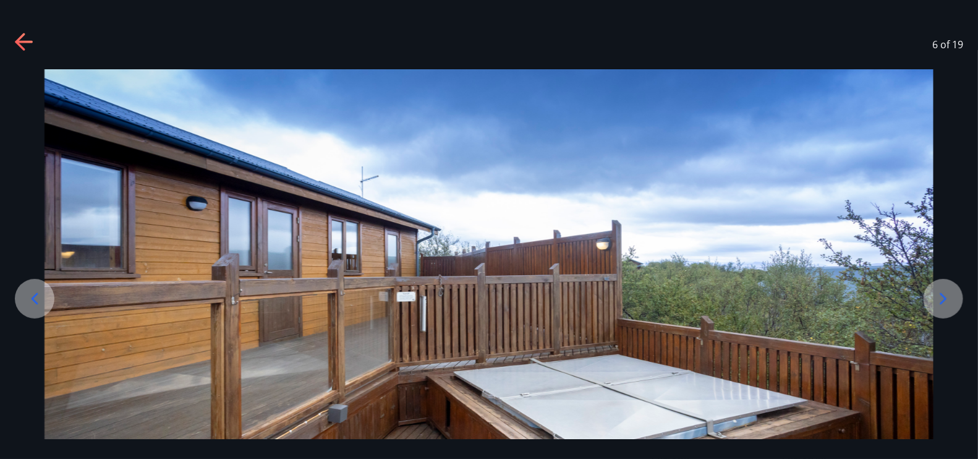
click at [941, 296] on icon at bounding box center [944, 299] width 20 height 20
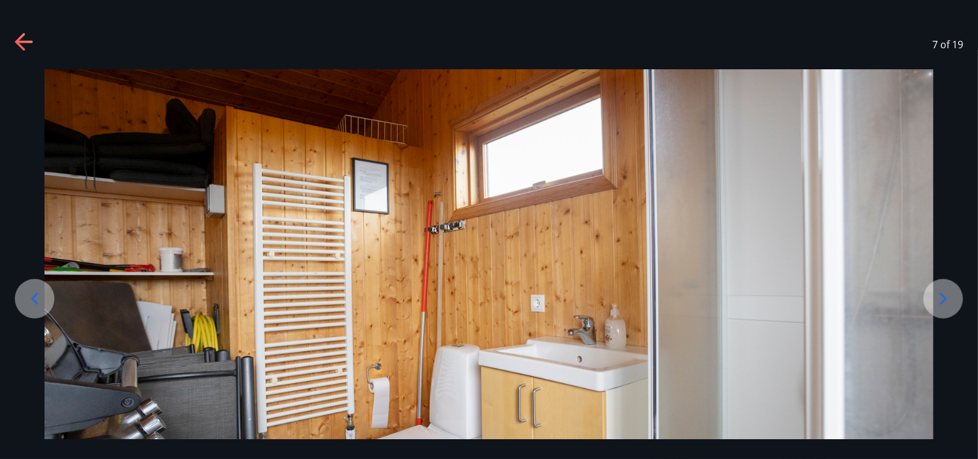
click at [940, 296] on icon at bounding box center [944, 299] width 20 height 20
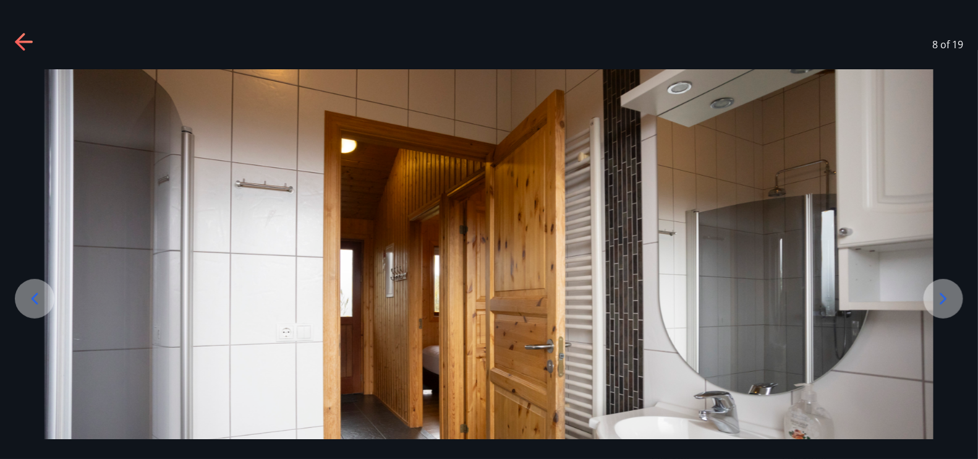
click at [940, 296] on icon at bounding box center [944, 299] width 20 height 20
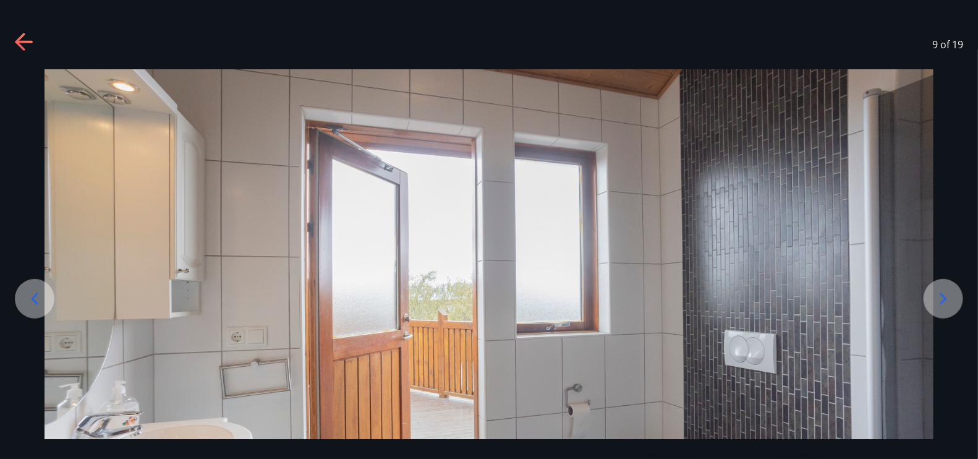
click at [929, 296] on div at bounding box center [944, 299] width 40 height 40
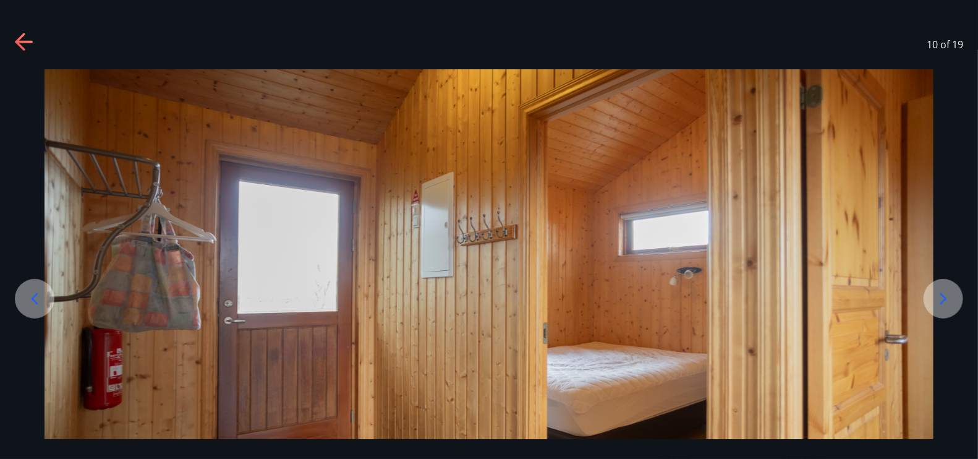
click at [929, 301] on div at bounding box center [944, 299] width 40 height 40
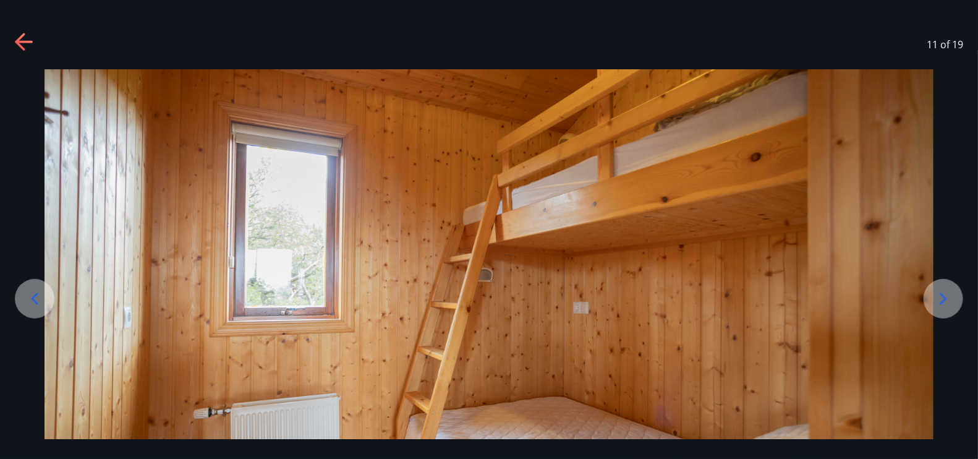
click at [928, 301] on div at bounding box center [944, 299] width 40 height 40
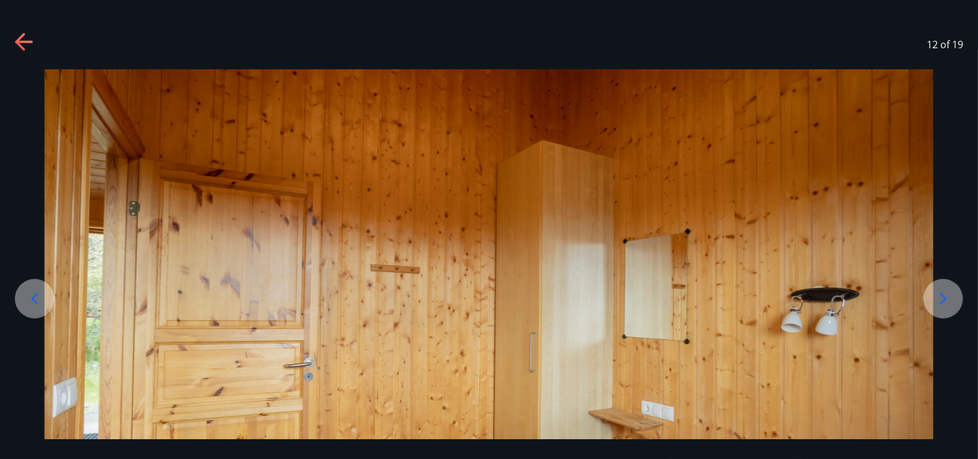
click at [928, 301] on div at bounding box center [944, 299] width 40 height 40
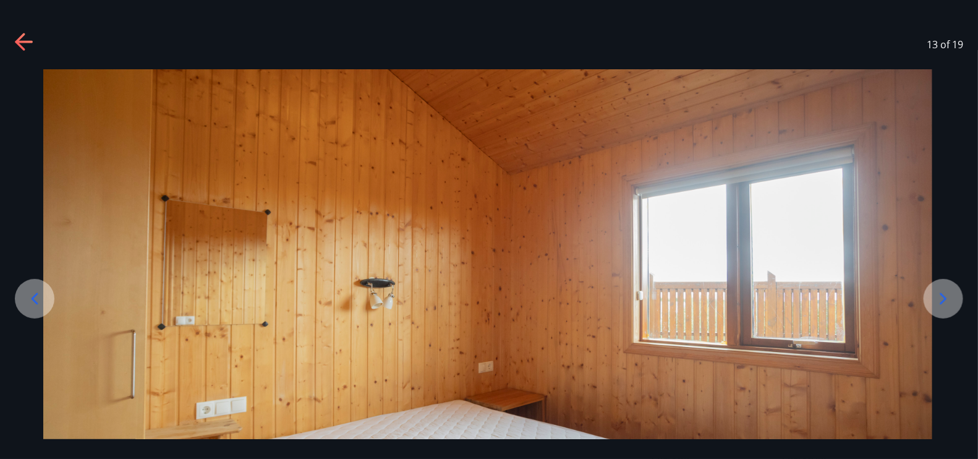
drag, startPoint x: 815, startPoint y: 341, endPoint x: 816, endPoint y: 273, distance: 68.1
click at [815, 273] on img at bounding box center [487, 316] width 889 height 494
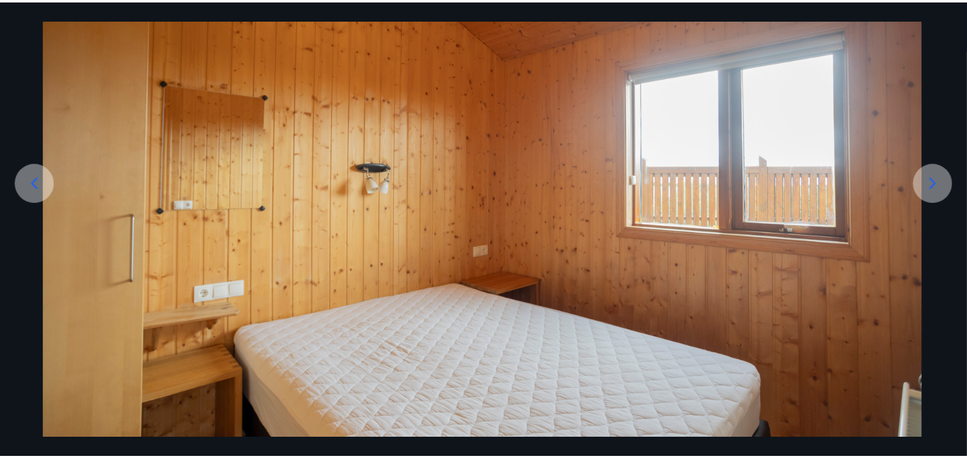
scroll to position [124, 0]
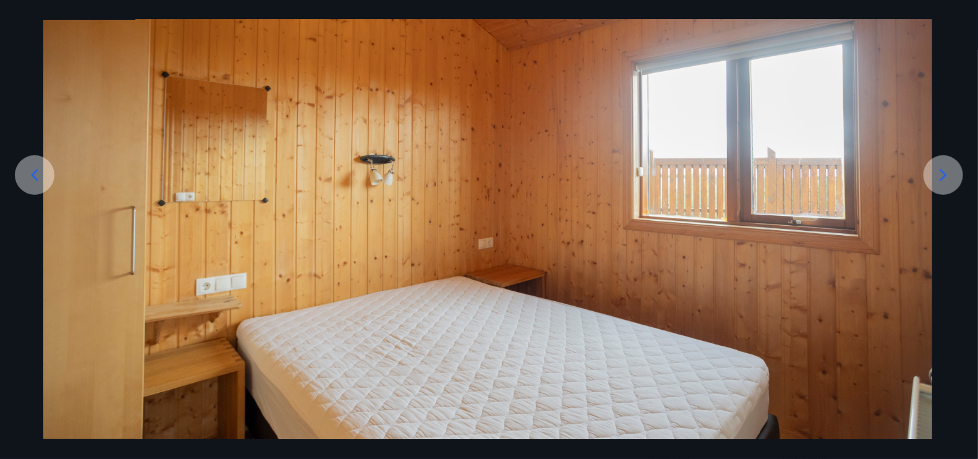
click at [953, 174] on icon at bounding box center [944, 175] width 20 height 20
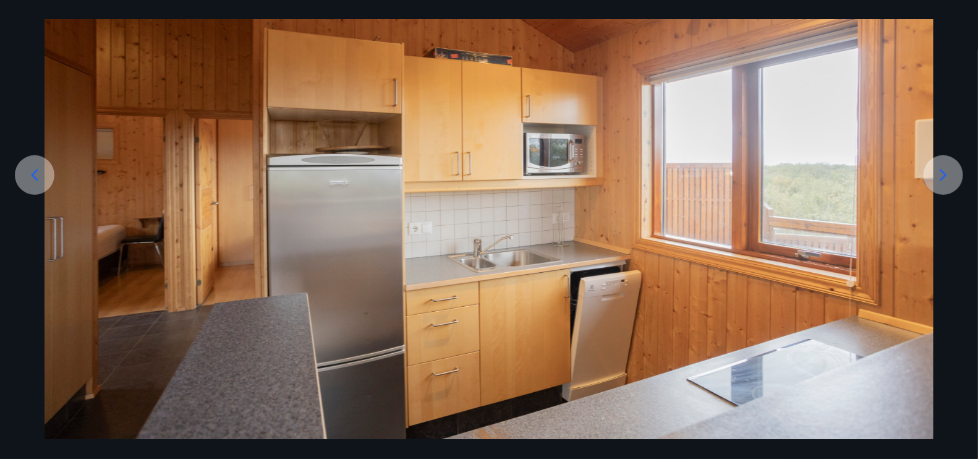
click at [953, 174] on icon at bounding box center [944, 175] width 20 height 20
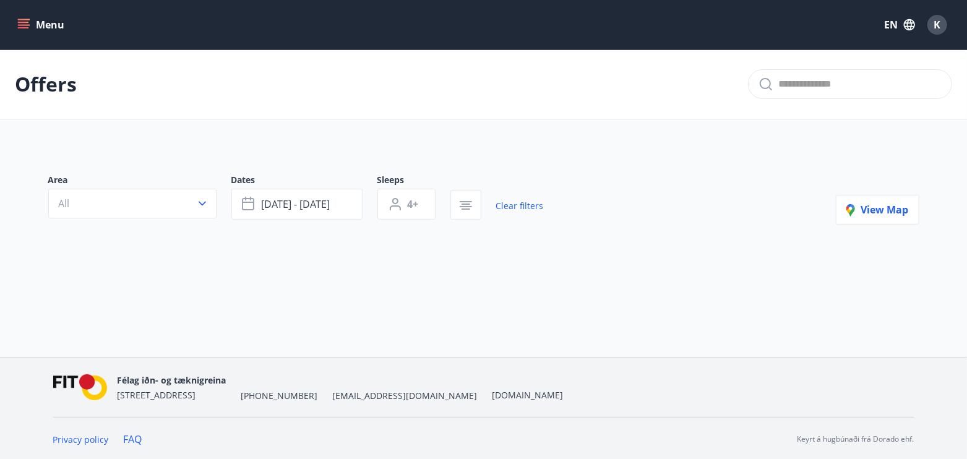
type input "*"
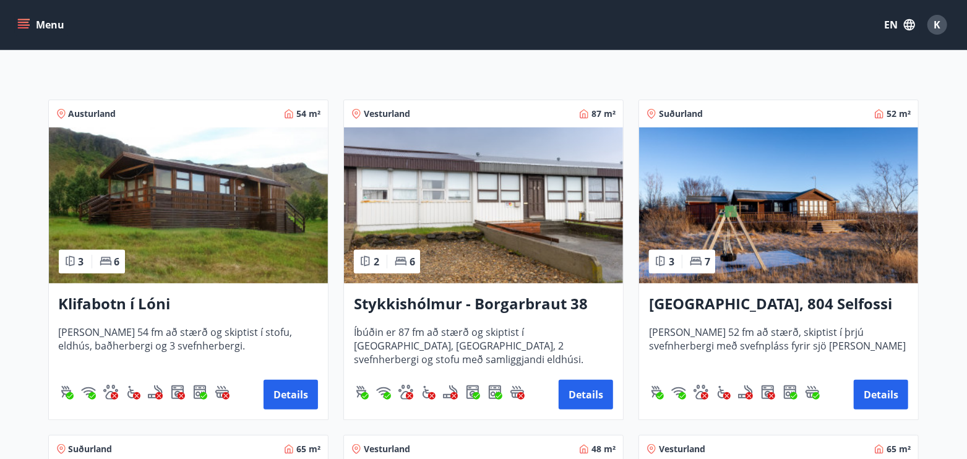
scroll to position [198, 0]
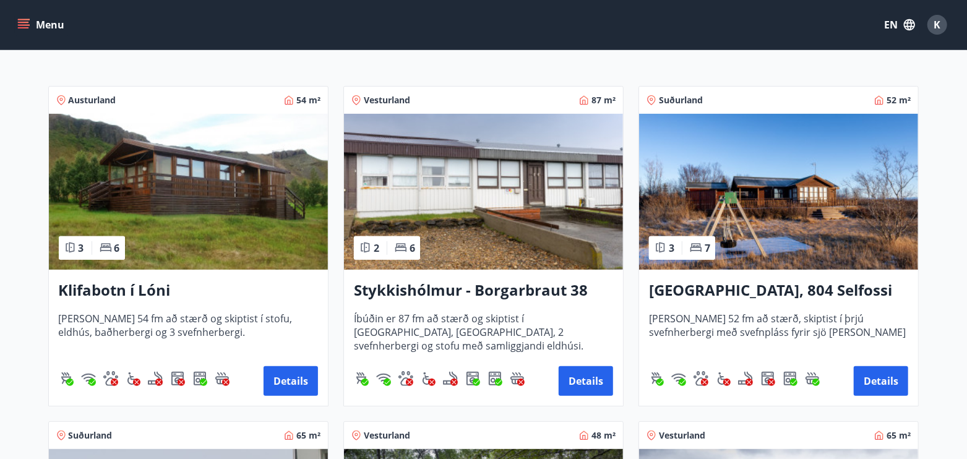
click at [849, 233] on img at bounding box center [778, 192] width 279 height 156
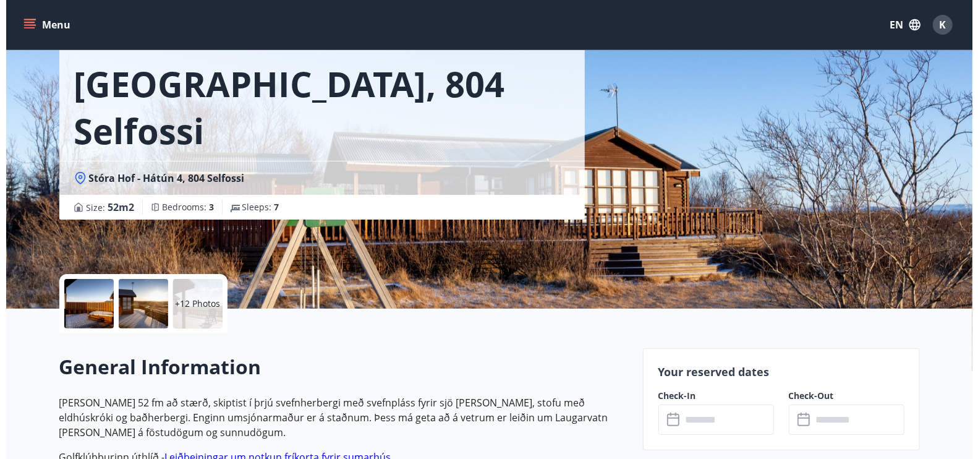
scroll to position [65, 0]
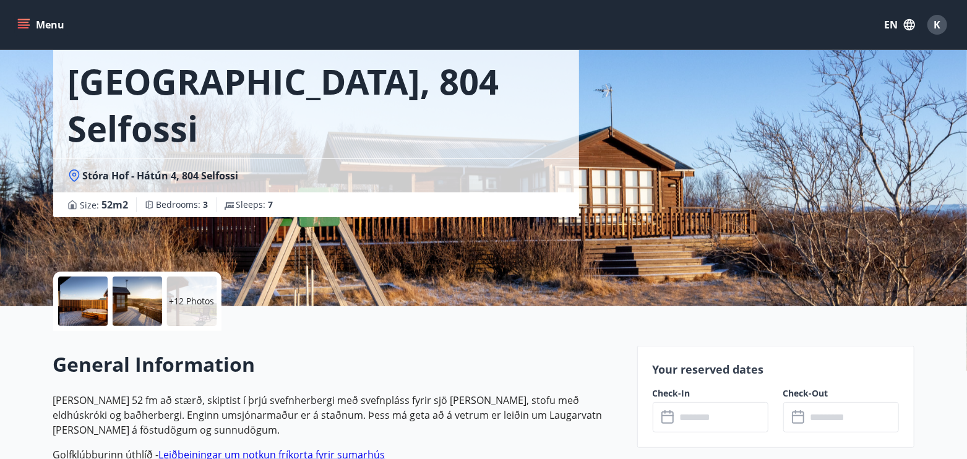
click at [82, 302] on div at bounding box center [82, 300] width 49 height 49
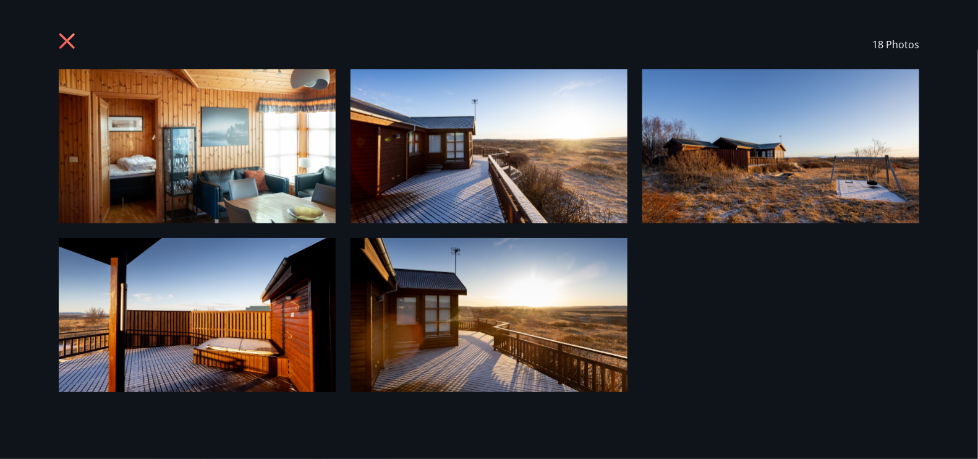
click at [236, 153] on img at bounding box center [197, 146] width 277 height 154
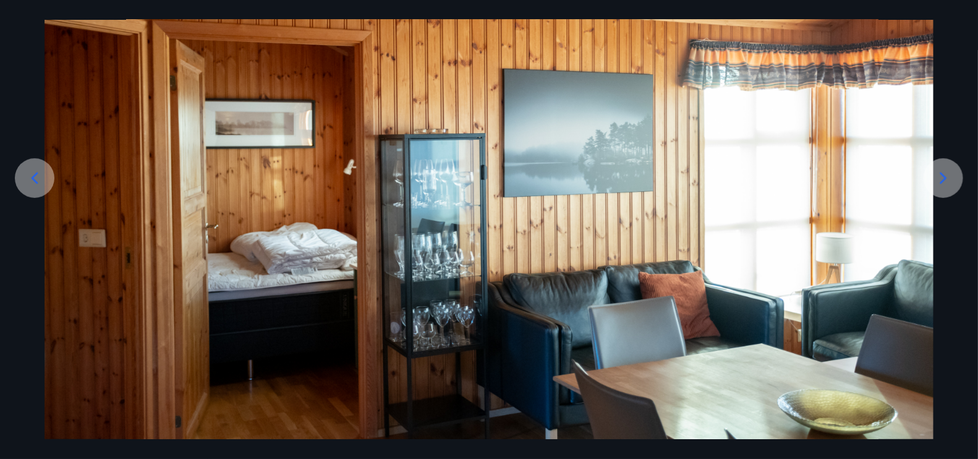
click at [912, 334] on img at bounding box center [489, 196] width 889 height 494
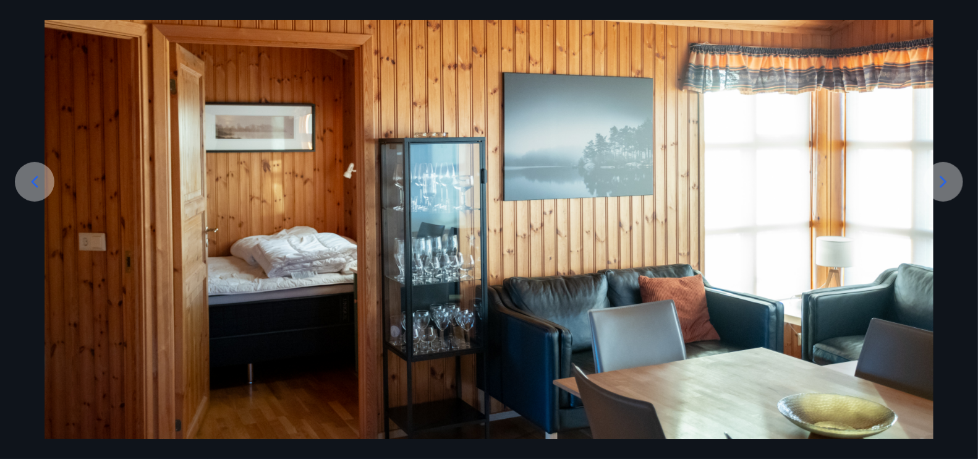
scroll to position [116, 0]
click at [949, 178] on icon at bounding box center [944, 183] width 20 height 20
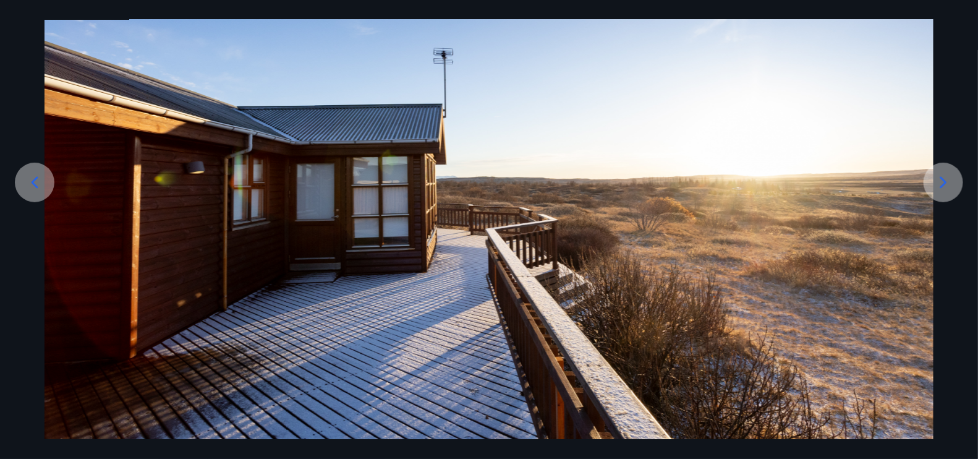
click at [949, 178] on icon at bounding box center [944, 183] width 20 height 20
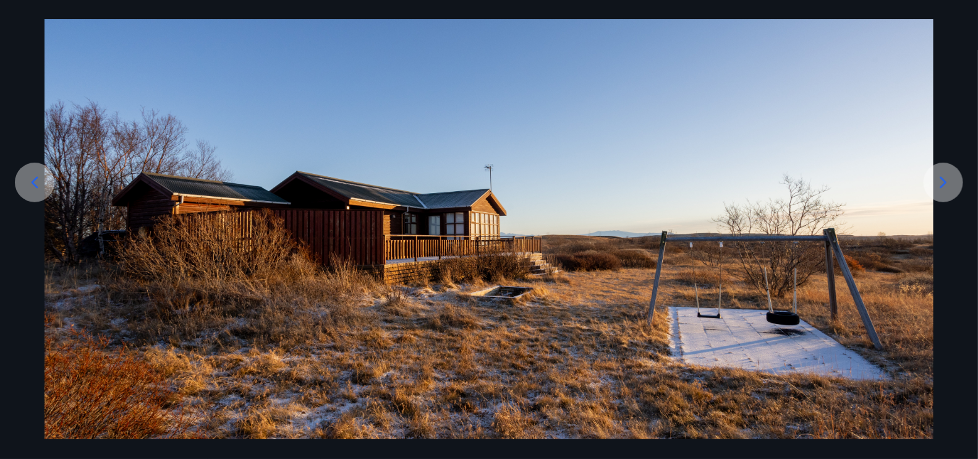
click at [948, 178] on icon at bounding box center [944, 183] width 20 height 20
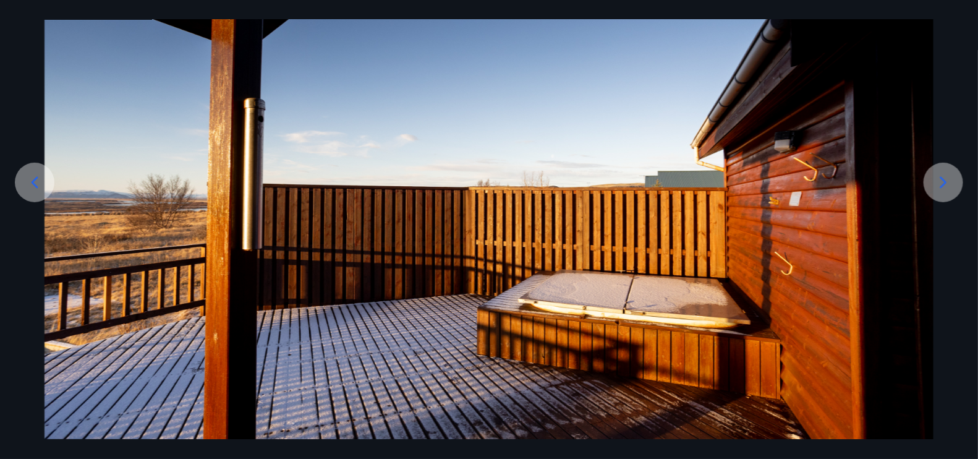
click at [947, 178] on icon at bounding box center [944, 183] width 20 height 20
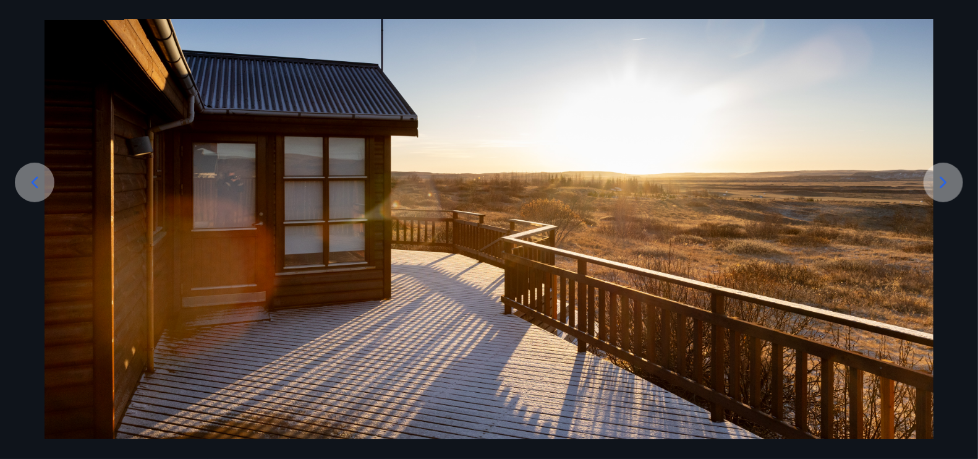
click at [950, 184] on icon at bounding box center [944, 183] width 20 height 20
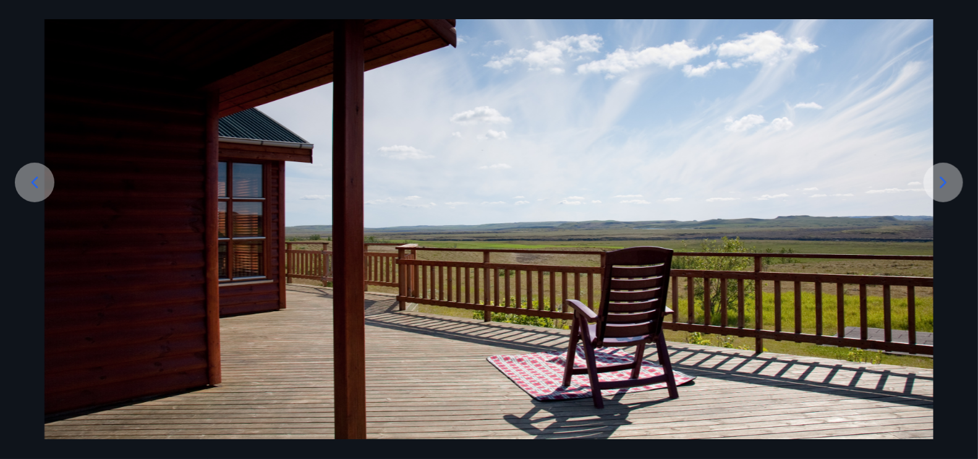
click at [948, 184] on icon at bounding box center [944, 183] width 20 height 20
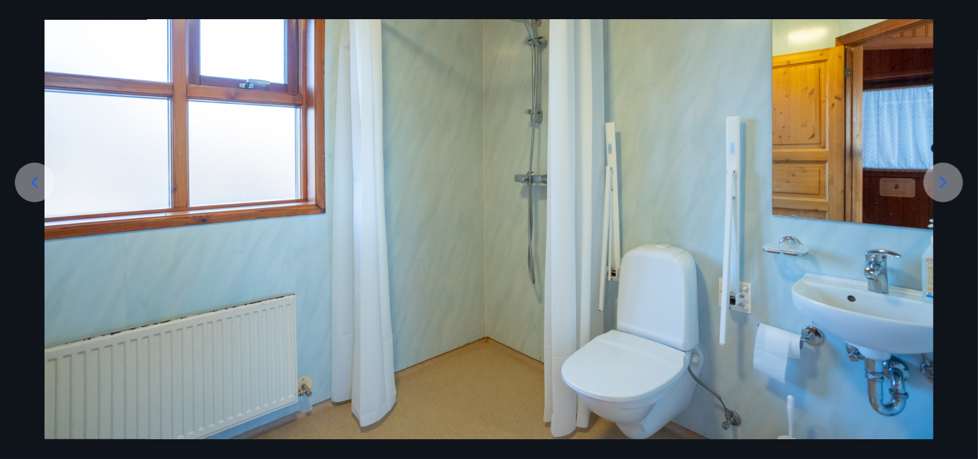
click at [943, 185] on icon at bounding box center [944, 183] width 7 height 12
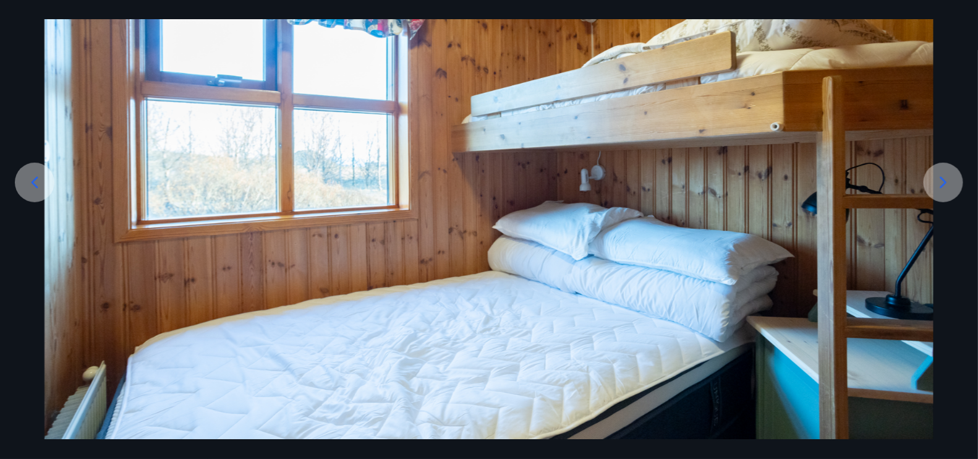
click at [942, 184] on icon at bounding box center [944, 183] width 20 height 20
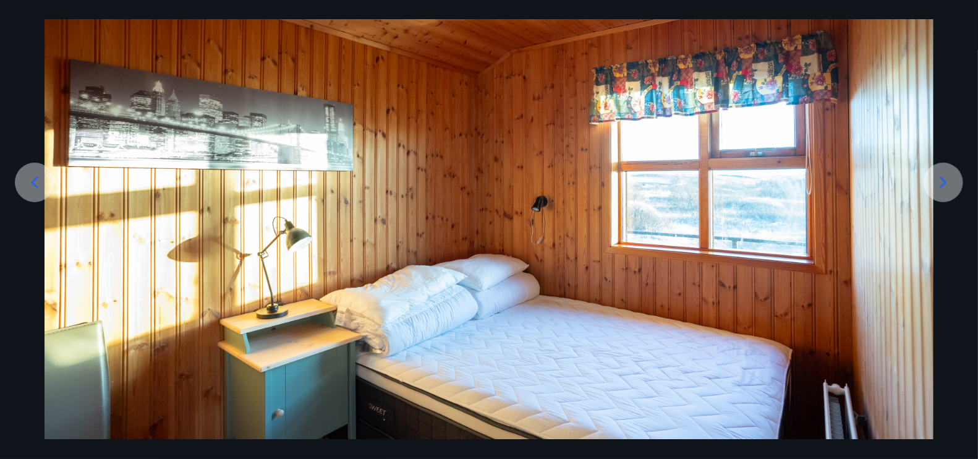
click at [941, 182] on icon at bounding box center [944, 183] width 20 height 20
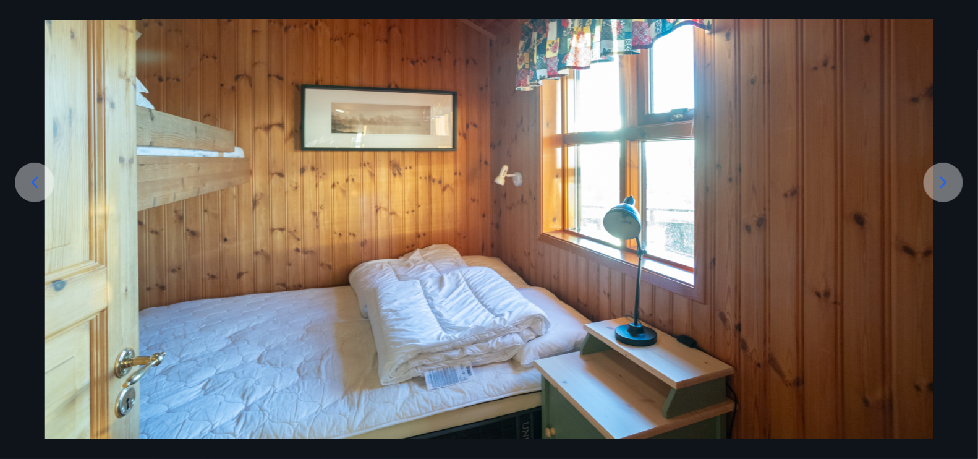
click at [938, 181] on icon at bounding box center [944, 183] width 20 height 20
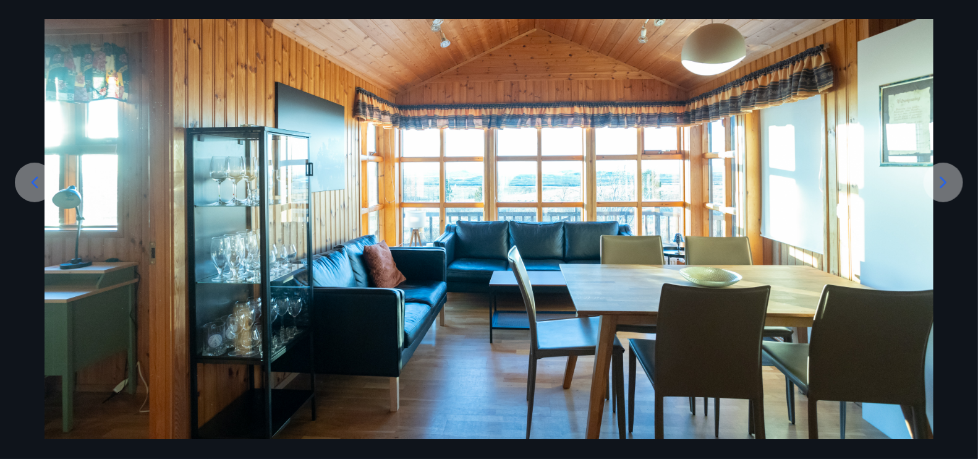
click at [937, 181] on icon at bounding box center [944, 183] width 20 height 20
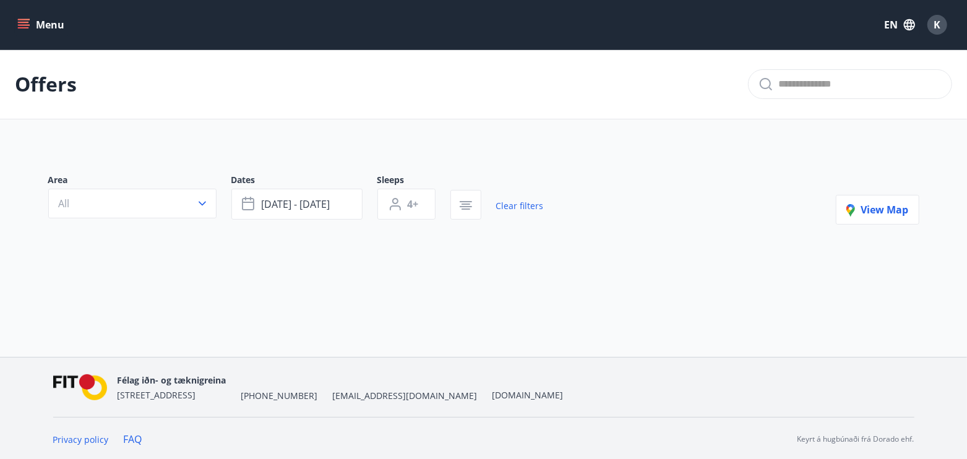
type input "*"
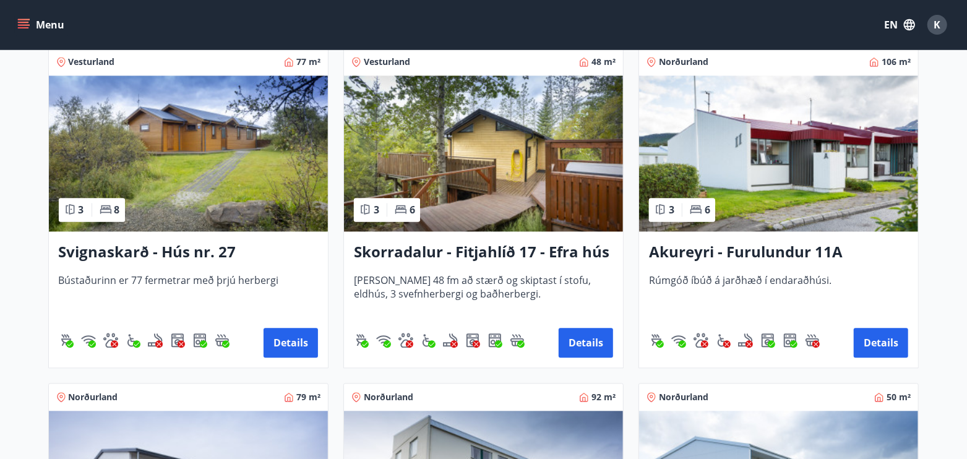
scroll to position [1546, 0]
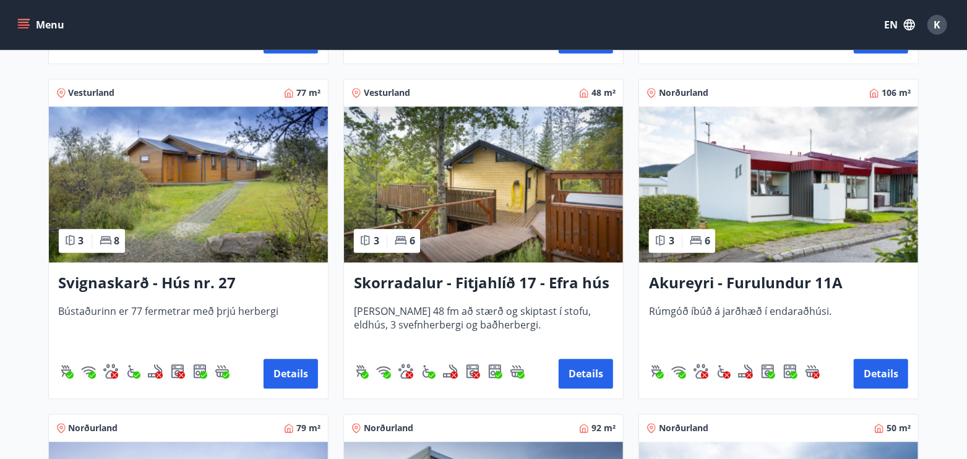
click at [290, 363] on button "Details" at bounding box center [290, 374] width 54 height 30
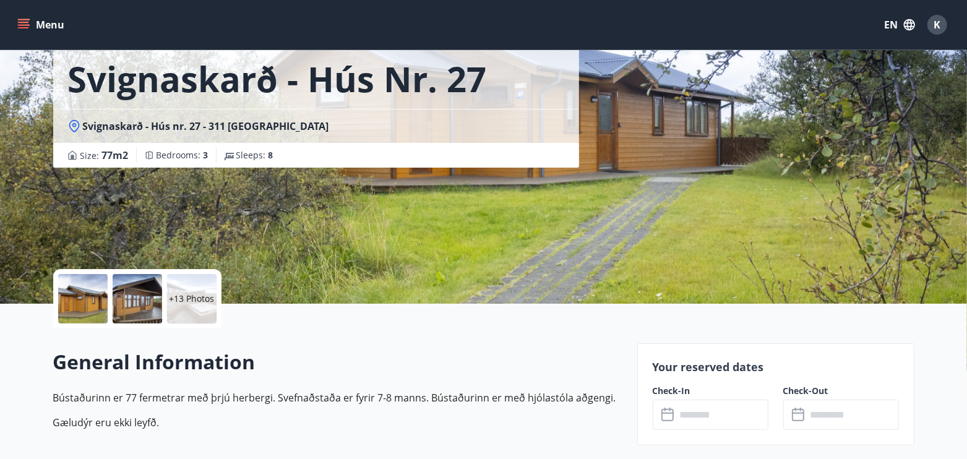
scroll to position [93, 0]
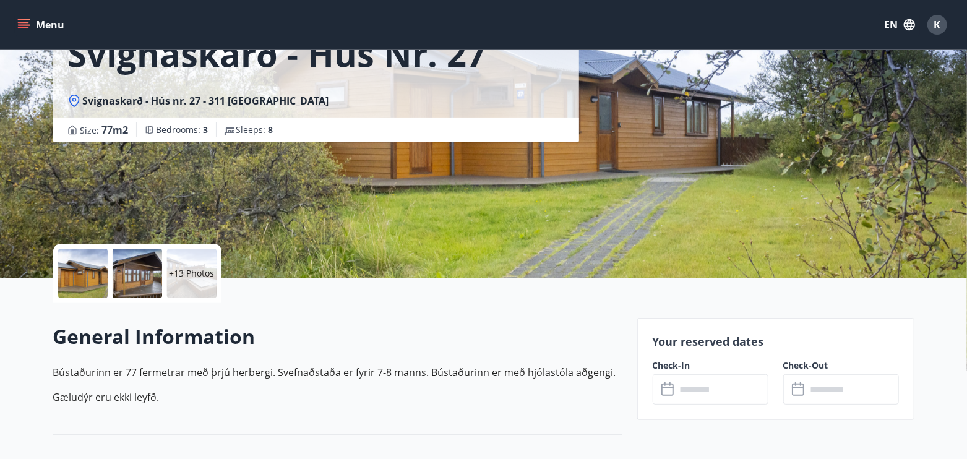
click at [697, 386] on input "text" at bounding box center [722, 389] width 92 height 30
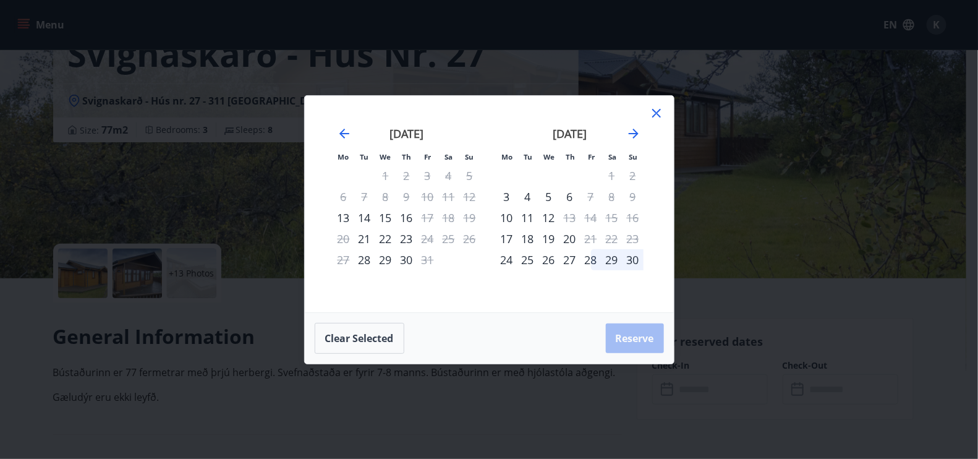
click at [631, 132] on icon "Move forward to switch to the next month." at bounding box center [634, 133] width 15 height 15
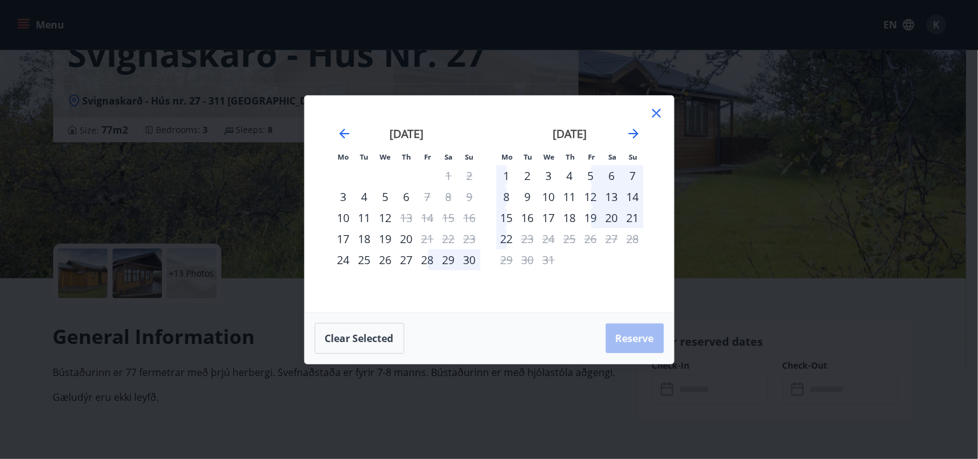
click at [429, 258] on div "28" at bounding box center [427, 259] width 21 height 21
click at [512, 179] on div "1" at bounding box center [507, 175] width 21 height 21
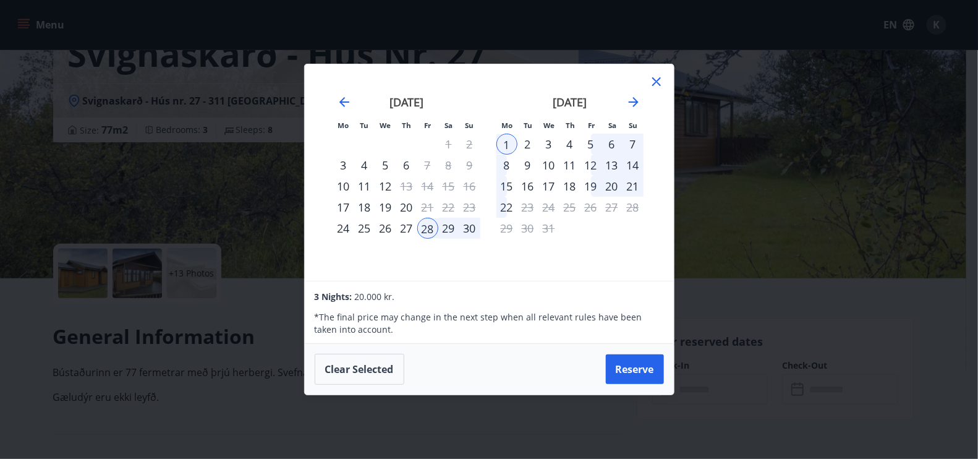
click at [470, 229] on div "30" at bounding box center [470, 228] width 21 height 21
click at [657, 83] on icon at bounding box center [657, 81] width 9 height 9
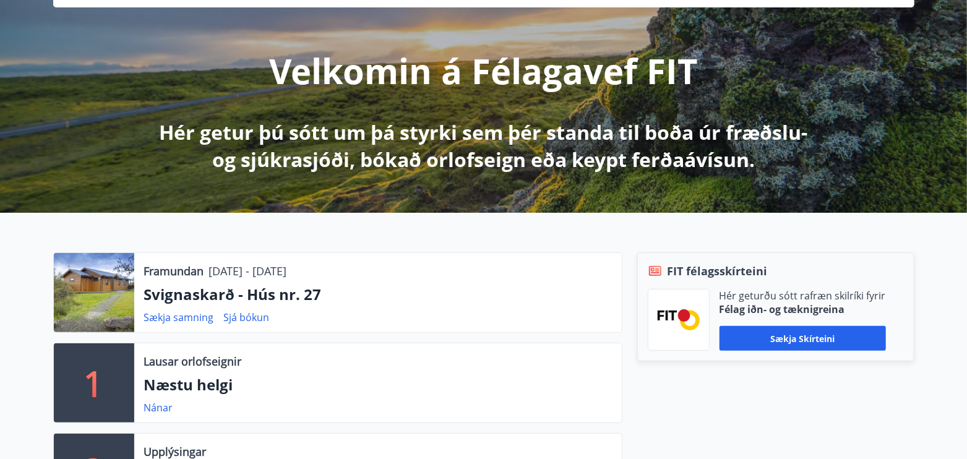
scroll to position [154, 0]
